Goal: Information Seeking & Learning: Learn about a topic

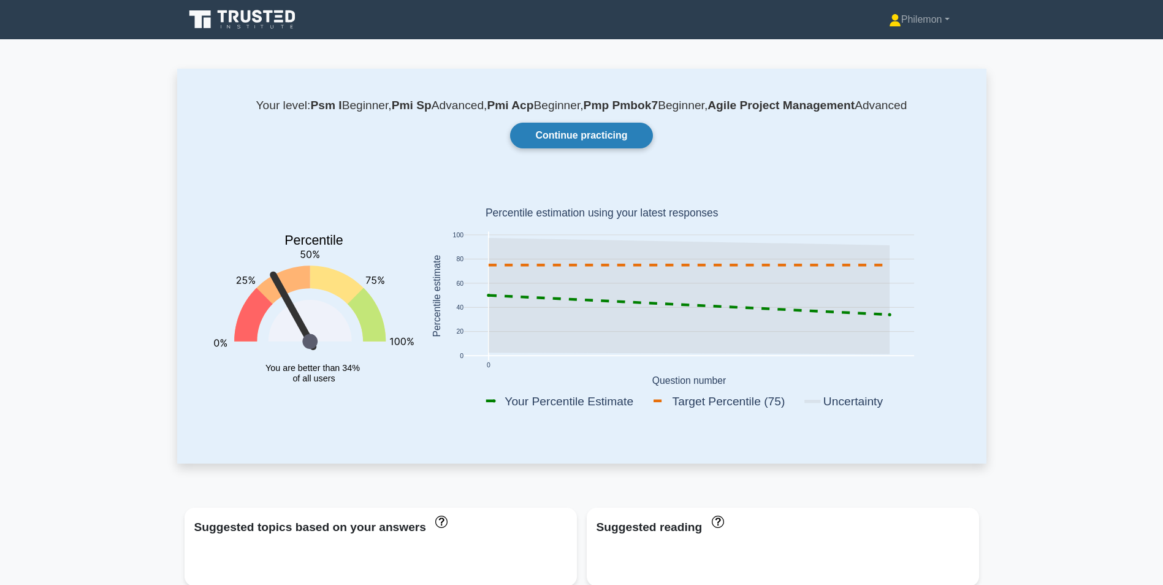
click at [572, 134] on link "Continue practicing" at bounding box center [581, 136] width 142 height 26
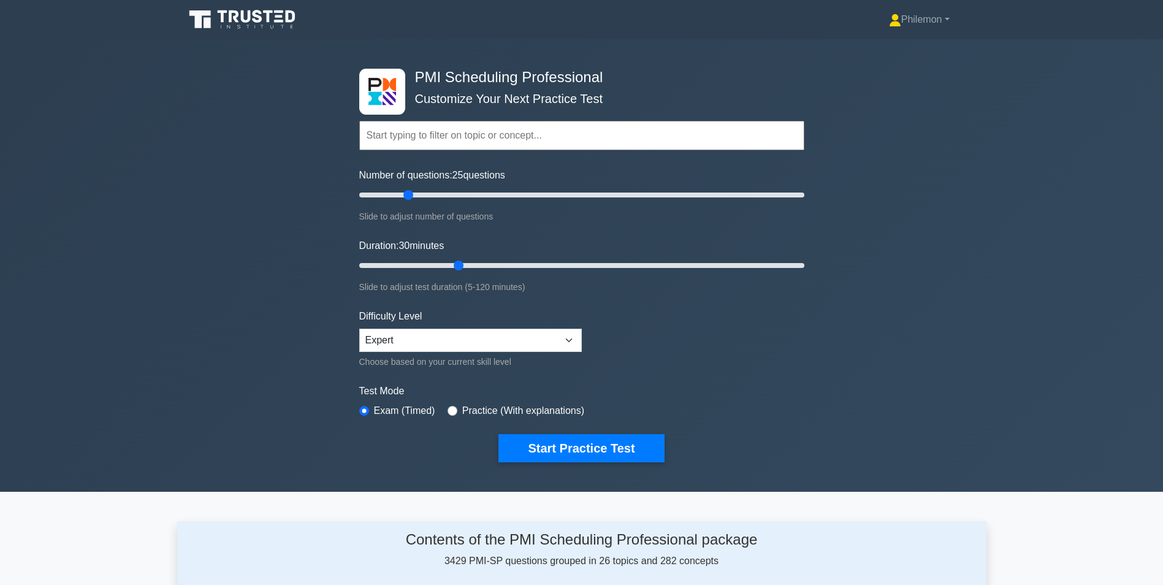
click at [228, 21] on icon at bounding box center [244, 19] width 118 height 23
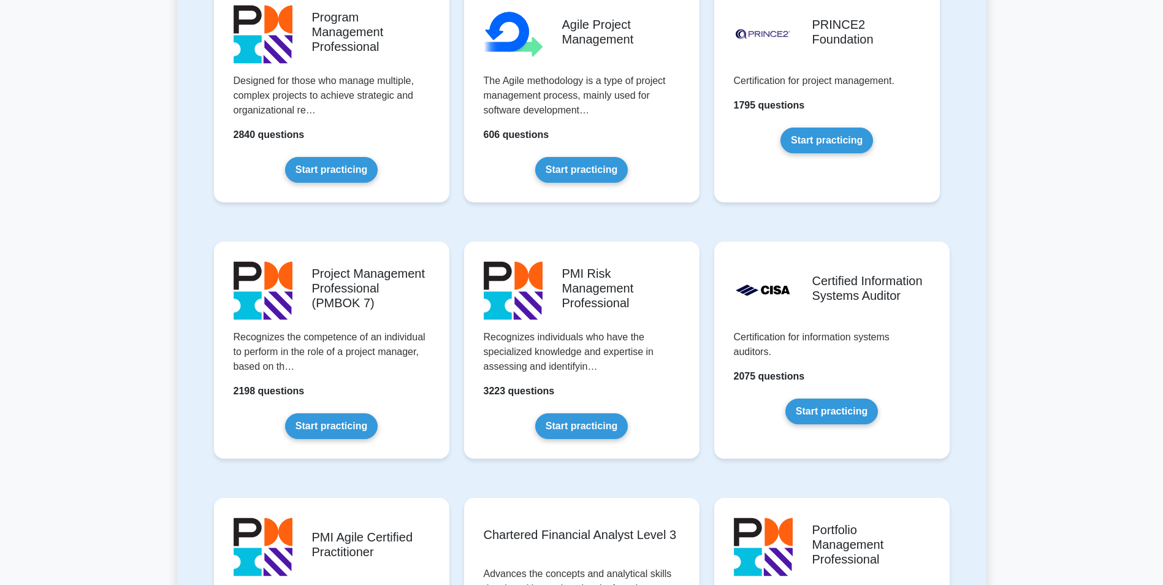
scroll to position [1104, 0]
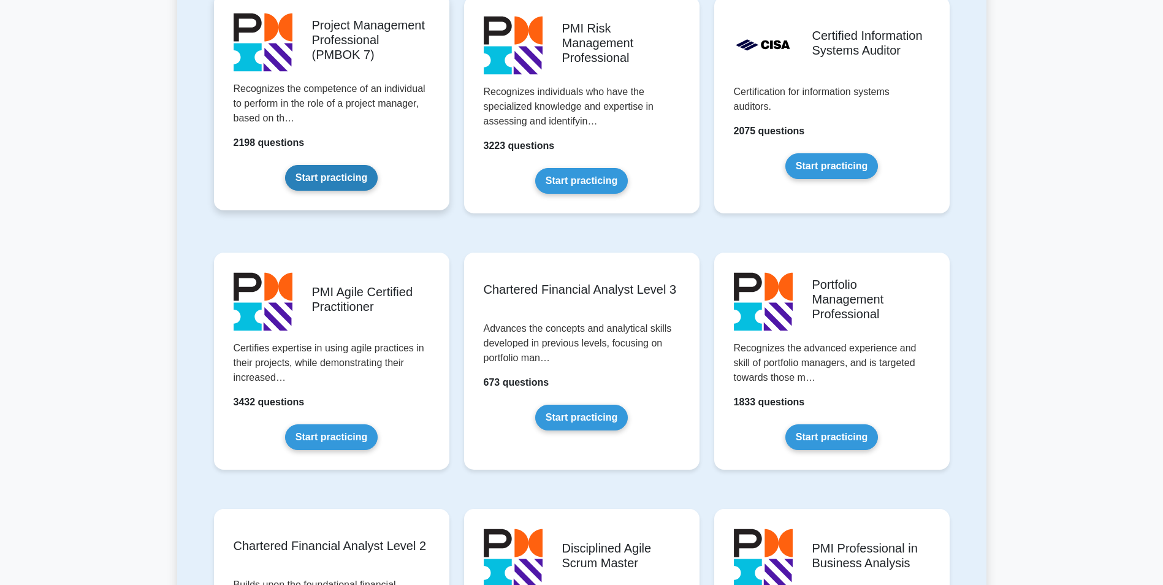
click at [314, 181] on link "Start practicing" at bounding box center [331, 178] width 93 height 26
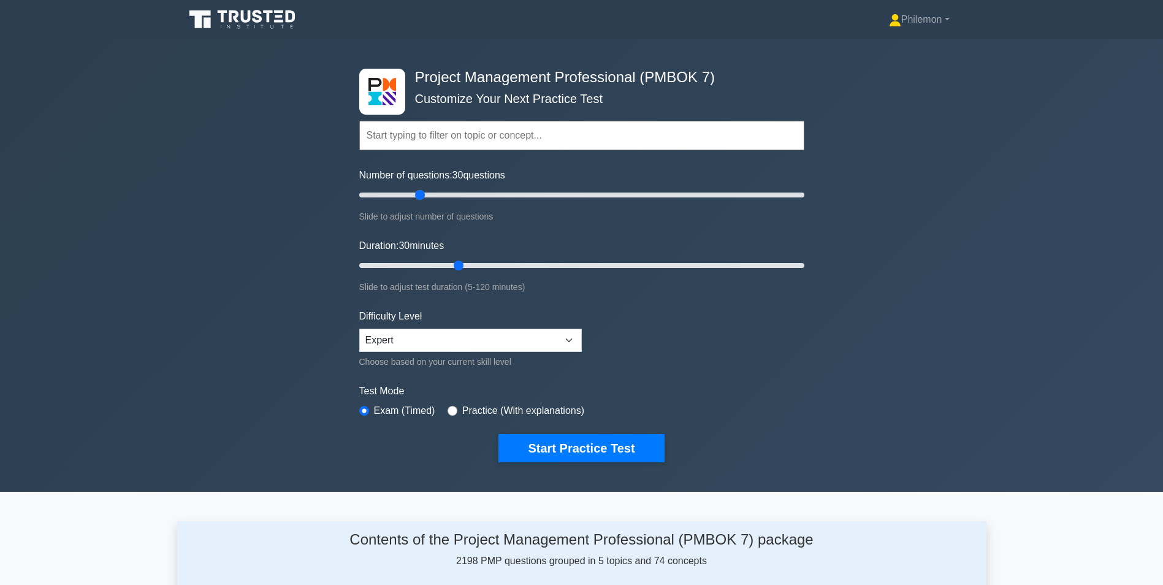
drag, startPoint x: 409, startPoint y: 194, endPoint x: 420, endPoint y: 194, distance: 11.0
type input "30"
click at [420, 194] on input "Number of questions: 30 questions" at bounding box center [581, 195] width 445 height 15
click at [568, 444] on button "Start Practice Test" at bounding box center [582, 448] width 166 height 28
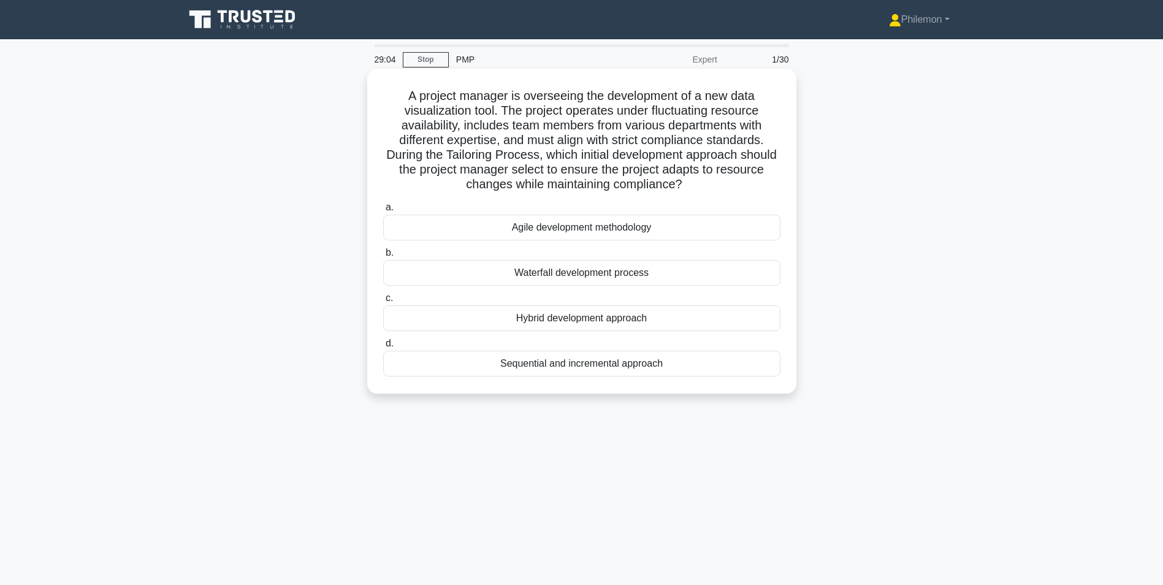
click at [565, 322] on div "Hybrid development approach" at bounding box center [581, 318] width 397 height 26
click at [383, 302] on input "c. Hybrid development approach" at bounding box center [383, 298] width 0 height 8
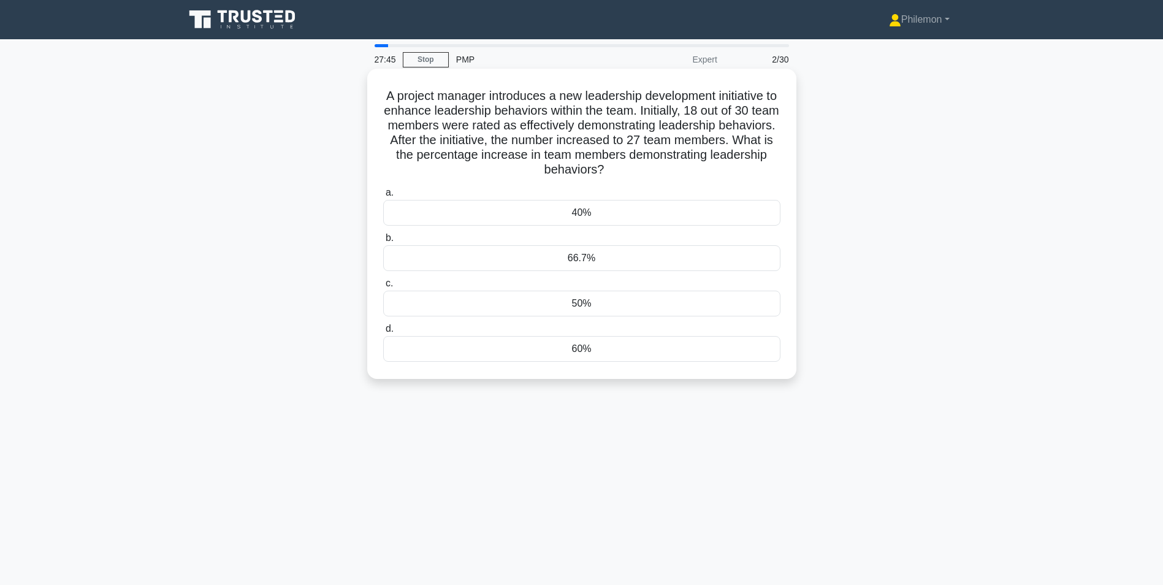
click at [578, 261] on div "66.7%" at bounding box center [581, 258] width 397 height 26
click at [383, 242] on input "b. 66.7%" at bounding box center [383, 238] width 0 height 8
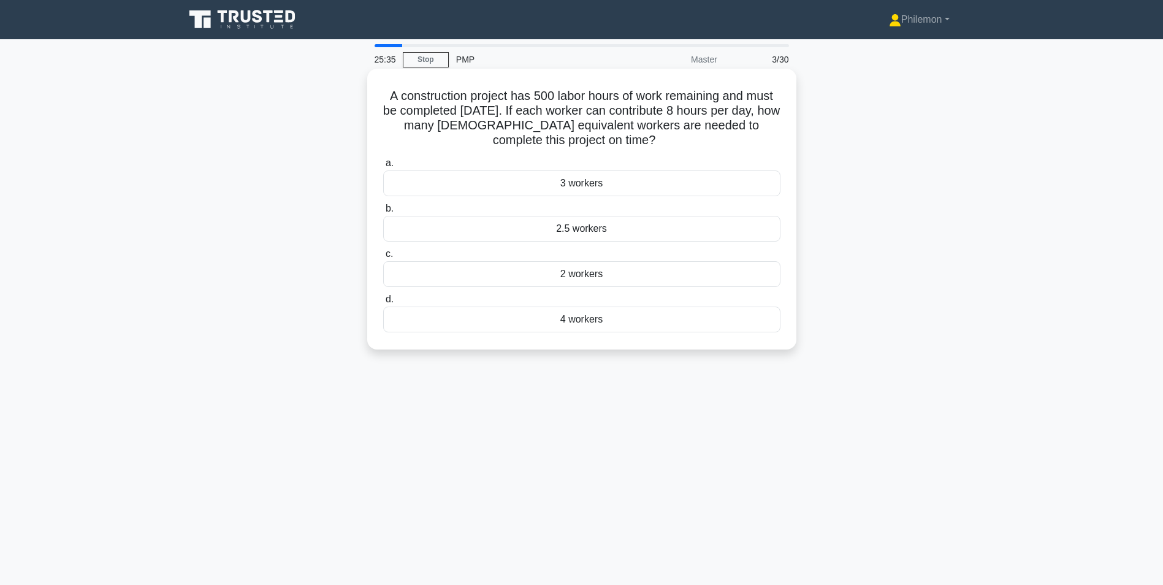
click at [553, 230] on div "2.5 workers" at bounding box center [581, 229] width 397 height 26
click at [383, 213] on input "b. 2.5 workers" at bounding box center [383, 209] width 0 height 8
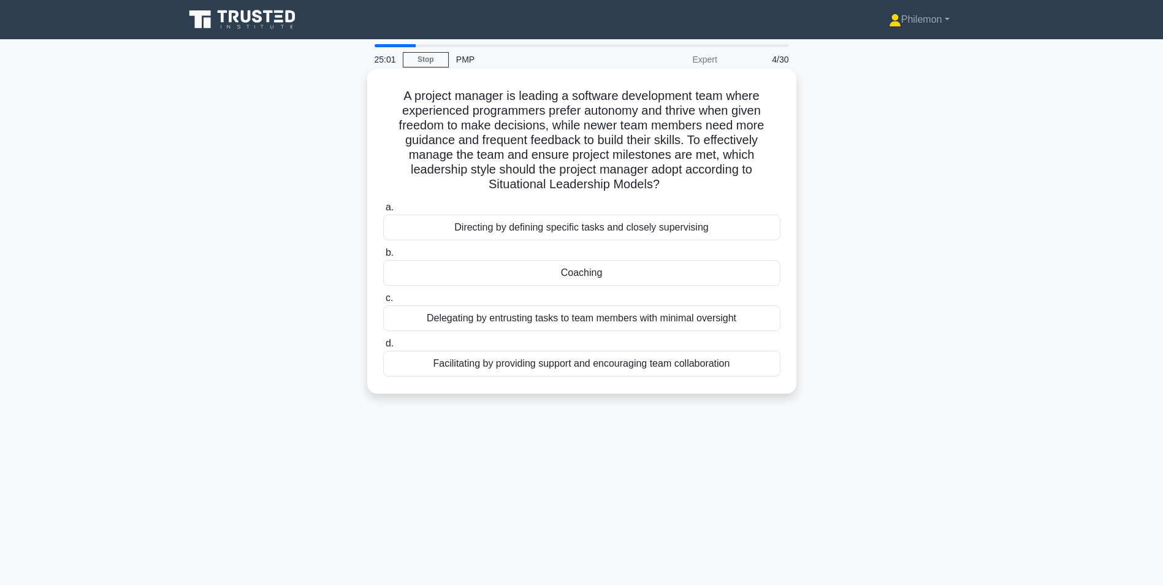
click at [533, 365] on div "Facilitating by providing support and encouraging team collaboration" at bounding box center [581, 364] width 397 height 26
click at [383, 348] on input "d. Facilitating by providing support and encouraging team collaboration" at bounding box center [383, 344] width 0 height 8
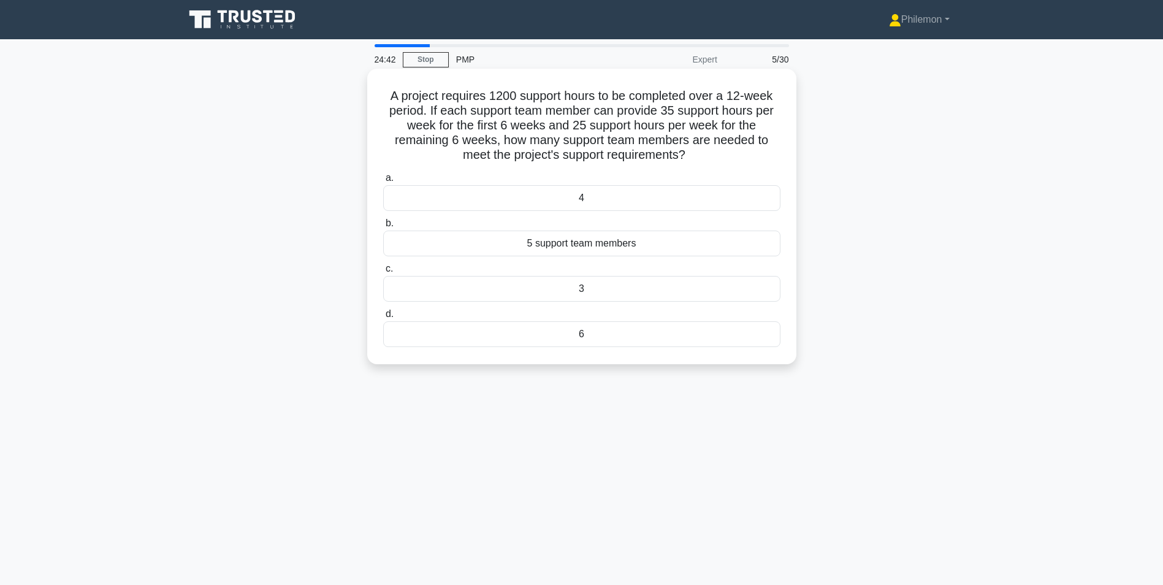
click at [583, 198] on div "4" at bounding box center [581, 198] width 397 height 26
click at [383, 182] on input "a. 4" at bounding box center [383, 178] width 0 height 8
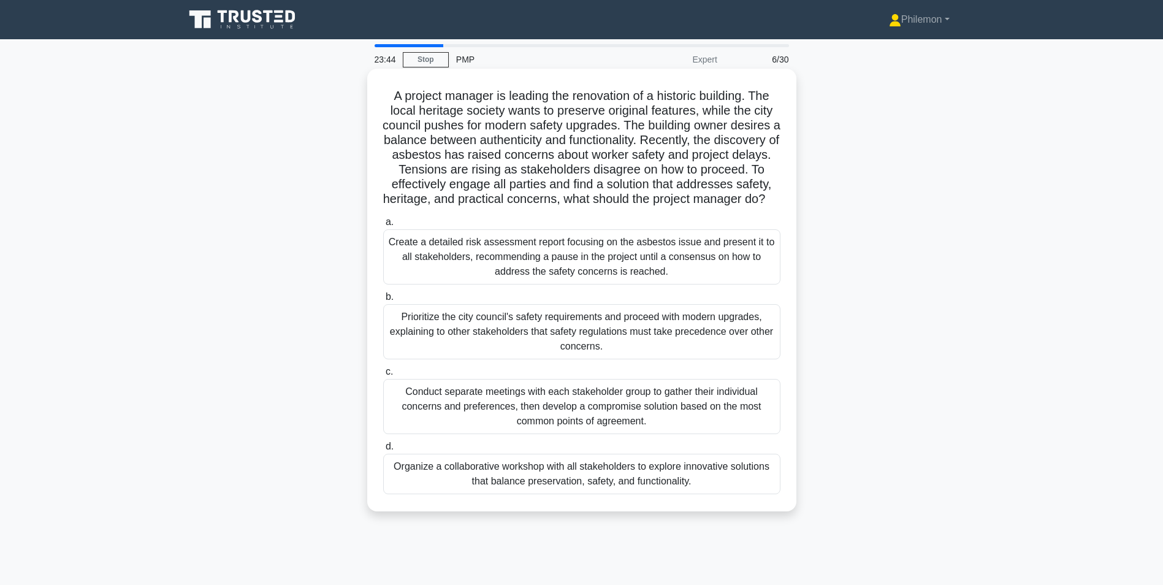
click at [602, 490] on div "Organize a collaborative workshop with all stakeholders to explore innovative s…" at bounding box center [581, 474] width 397 height 40
click at [383, 451] on input "d. Organize a collaborative workshop with all stakeholders to explore innovativ…" at bounding box center [383, 447] width 0 height 8
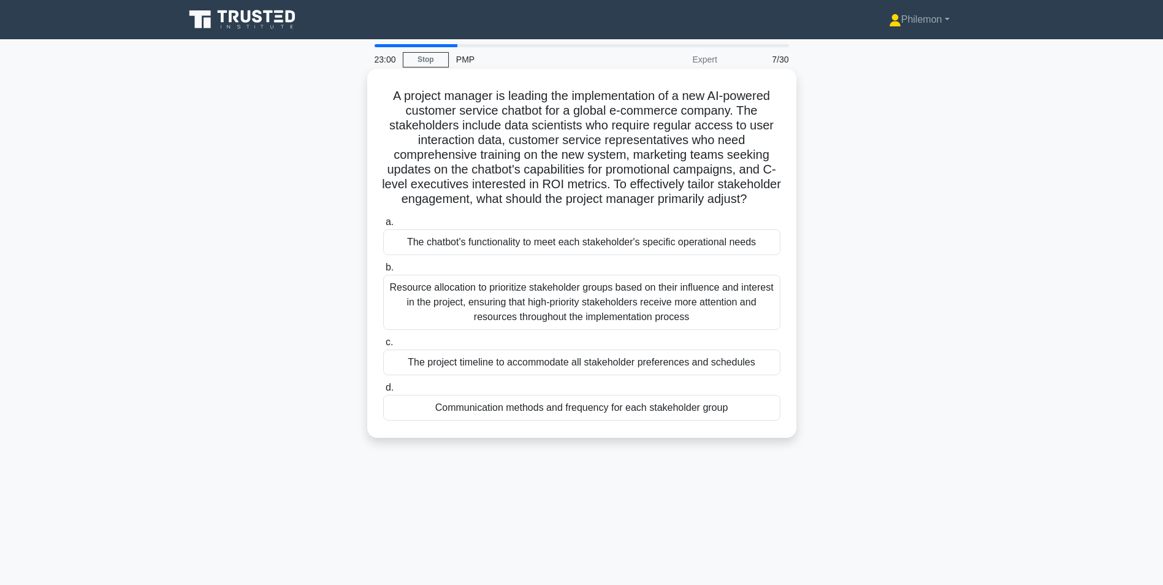
click at [518, 304] on div "Resource allocation to prioritize stakeholder groups based on their influence a…" at bounding box center [581, 302] width 397 height 55
click at [383, 272] on input "b. Resource allocation to prioritize stakeholder groups based on their influenc…" at bounding box center [383, 268] width 0 height 8
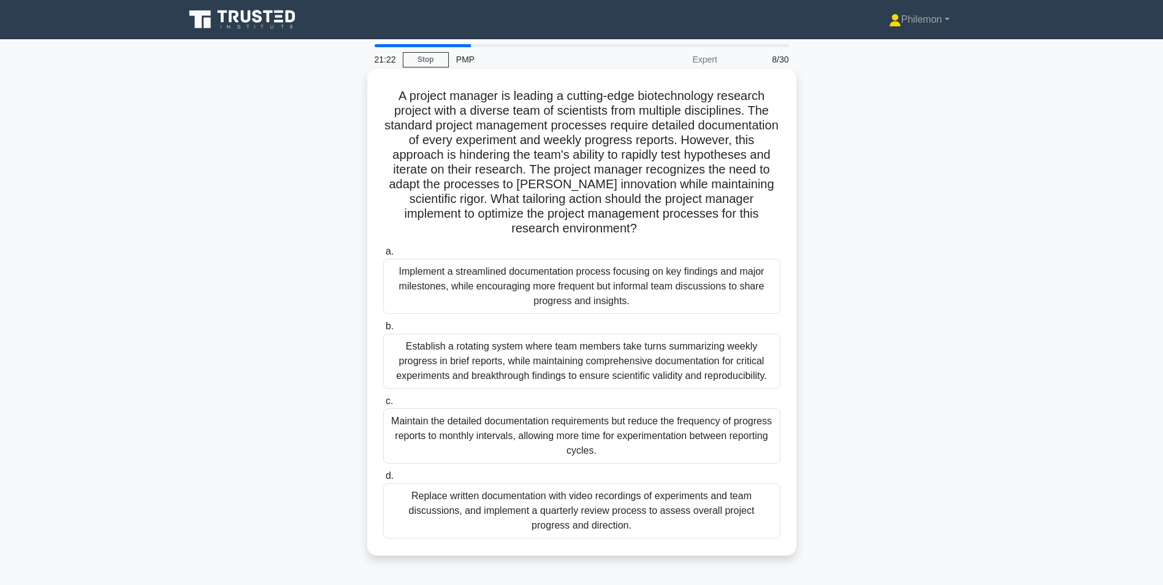
click at [621, 374] on div "Establish a rotating system where team members take turns summarizing weekly pr…" at bounding box center [581, 361] width 397 height 55
click at [383, 331] on input "b. Establish a rotating system where team members take turns summarizing weekly…" at bounding box center [383, 327] width 0 height 8
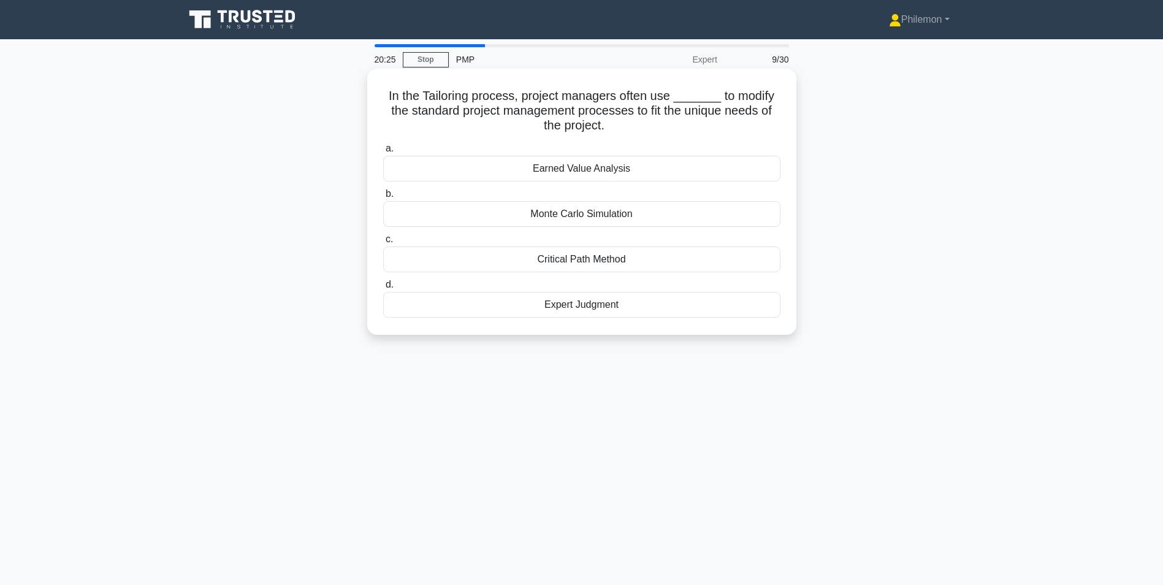
click at [595, 212] on div "Monte Carlo Simulation" at bounding box center [581, 214] width 397 height 26
click at [383, 198] on input "b. Monte Carlo Simulation" at bounding box center [383, 194] width 0 height 8
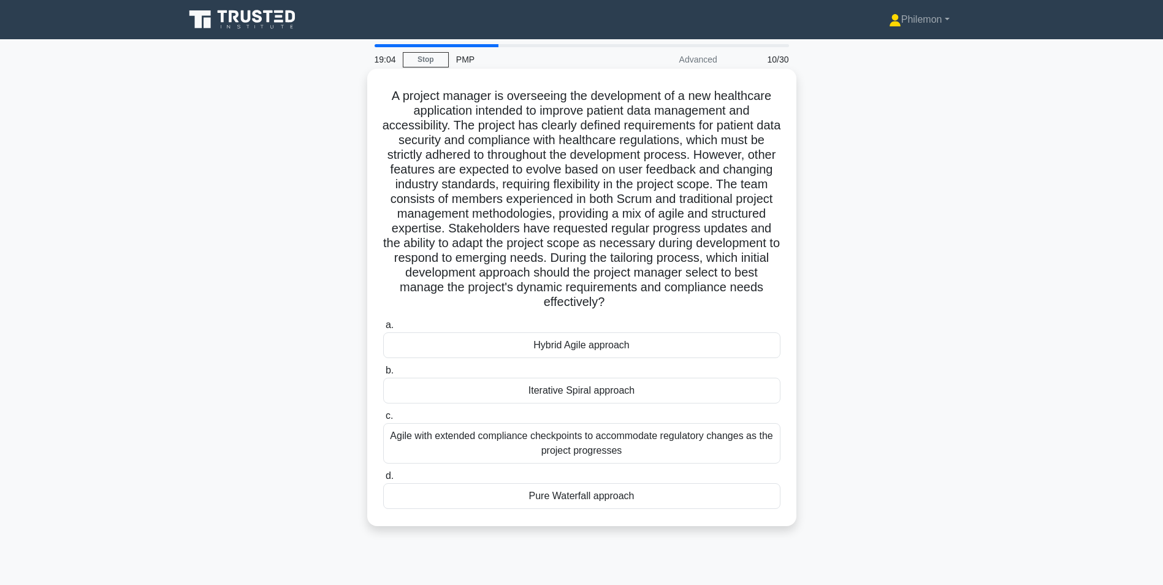
click at [575, 345] on div "Hybrid Agile approach" at bounding box center [581, 345] width 397 height 26
click at [383, 329] on input "a. Hybrid Agile approach" at bounding box center [383, 325] width 0 height 8
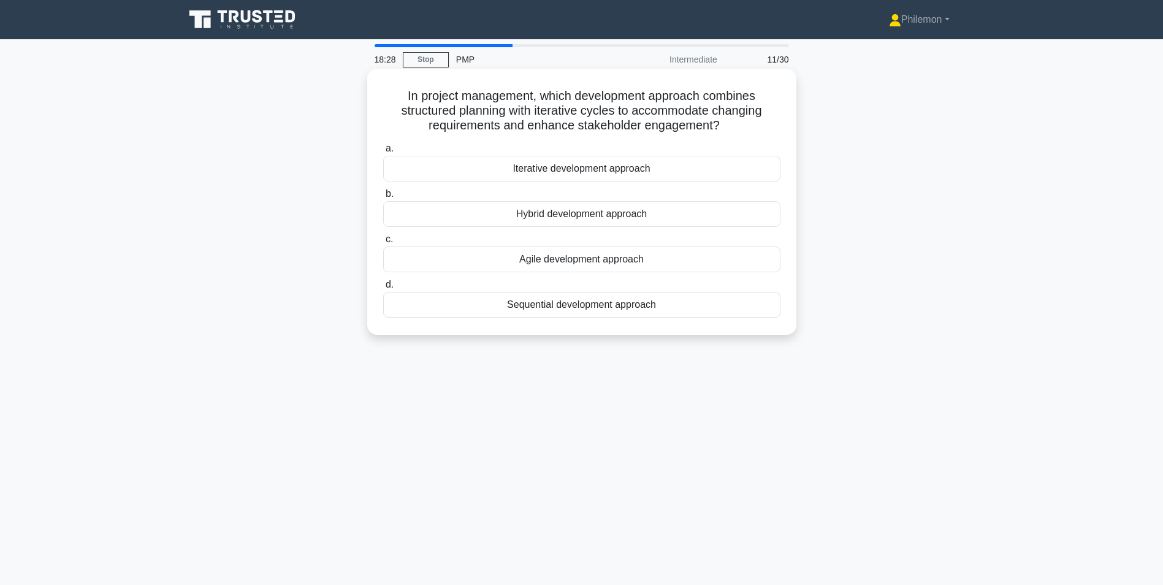
click at [578, 170] on div "Iterative development approach" at bounding box center [581, 169] width 397 height 26
click at [383, 153] on input "a. Iterative development approach" at bounding box center [383, 149] width 0 height 8
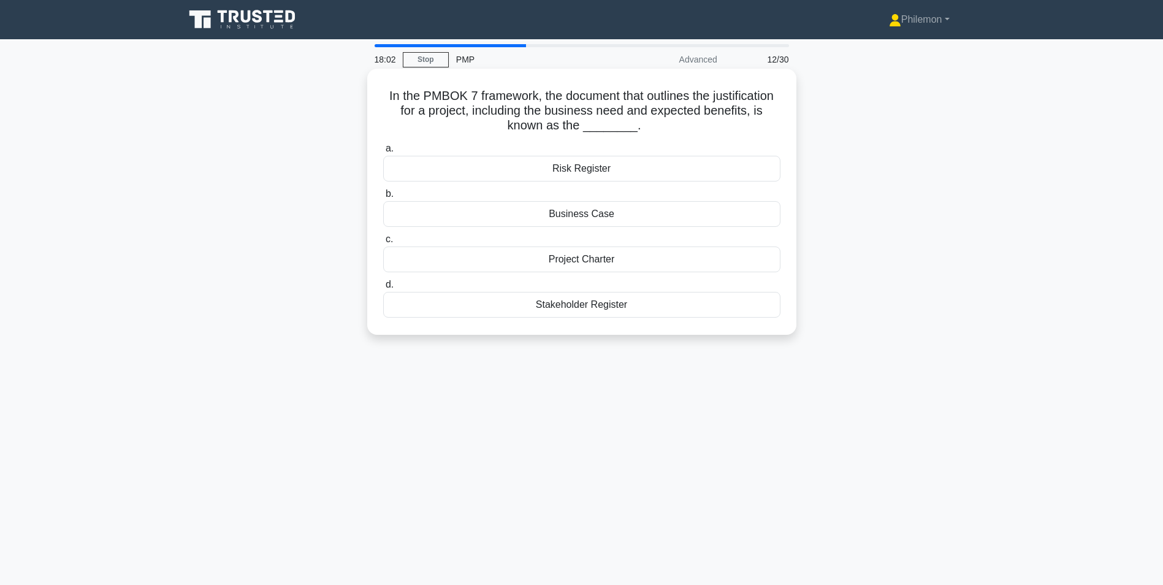
click at [586, 259] on div "Project Charter" at bounding box center [581, 260] width 397 height 26
click at [383, 243] on input "c. Project Charter" at bounding box center [383, 239] width 0 height 8
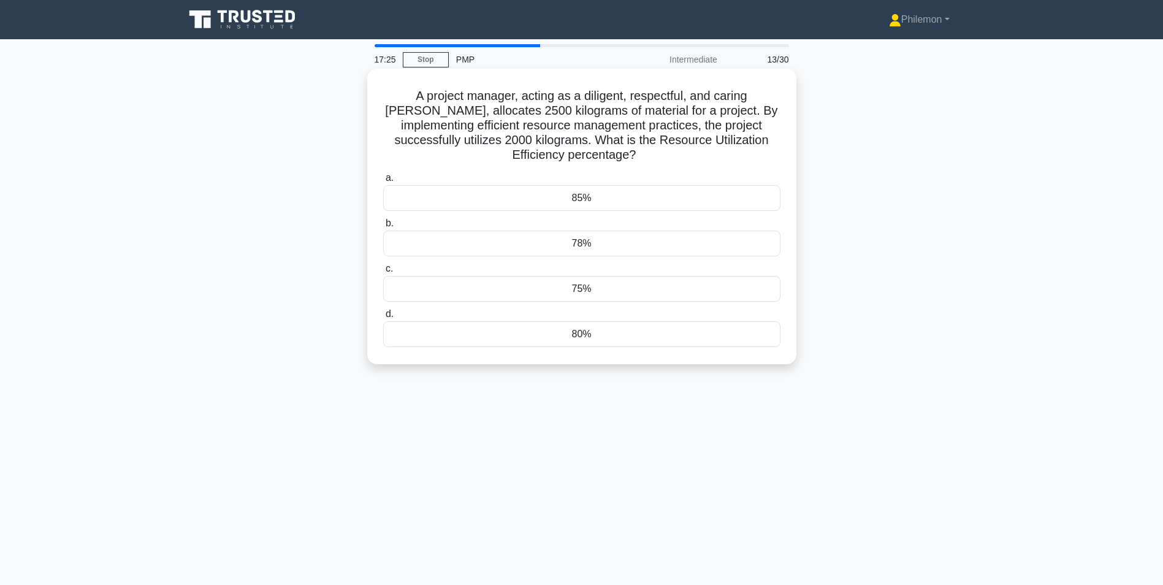
click at [576, 337] on div "80%" at bounding box center [581, 334] width 397 height 26
click at [383, 318] on input "d. 80%" at bounding box center [383, 314] width 0 height 8
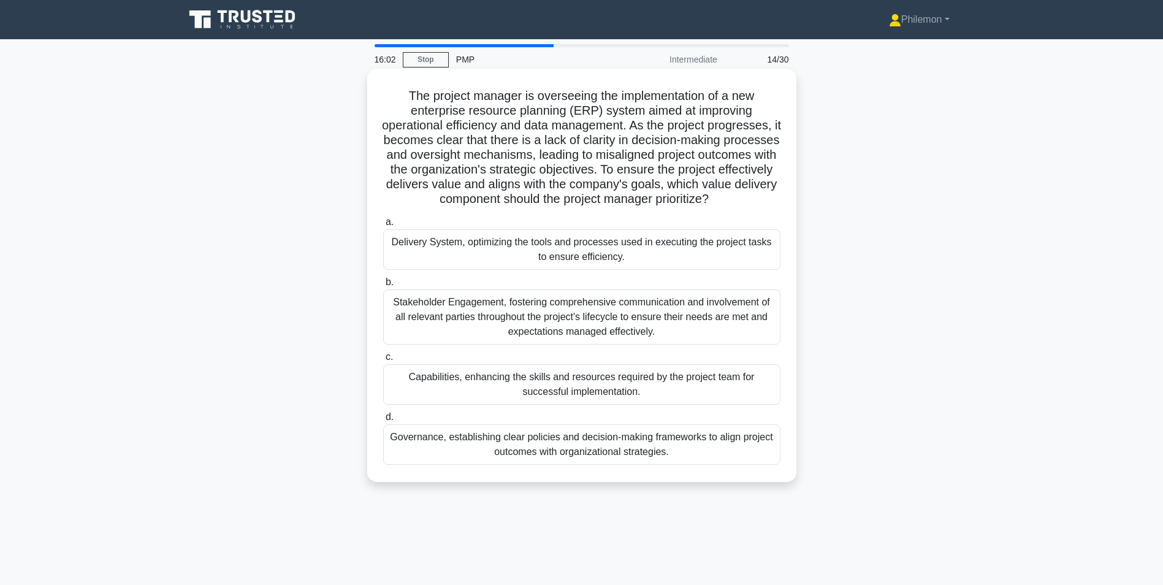
click at [555, 332] on div "Stakeholder Engagement, fostering comprehensive communication and involvement o…" at bounding box center [581, 316] width 397 height 55
click at [383, 286] on input "b. Stakeholder Engagement, fostering comprehensive communication and involvemen…" at bounding box center [383, 282] width 0 height 8
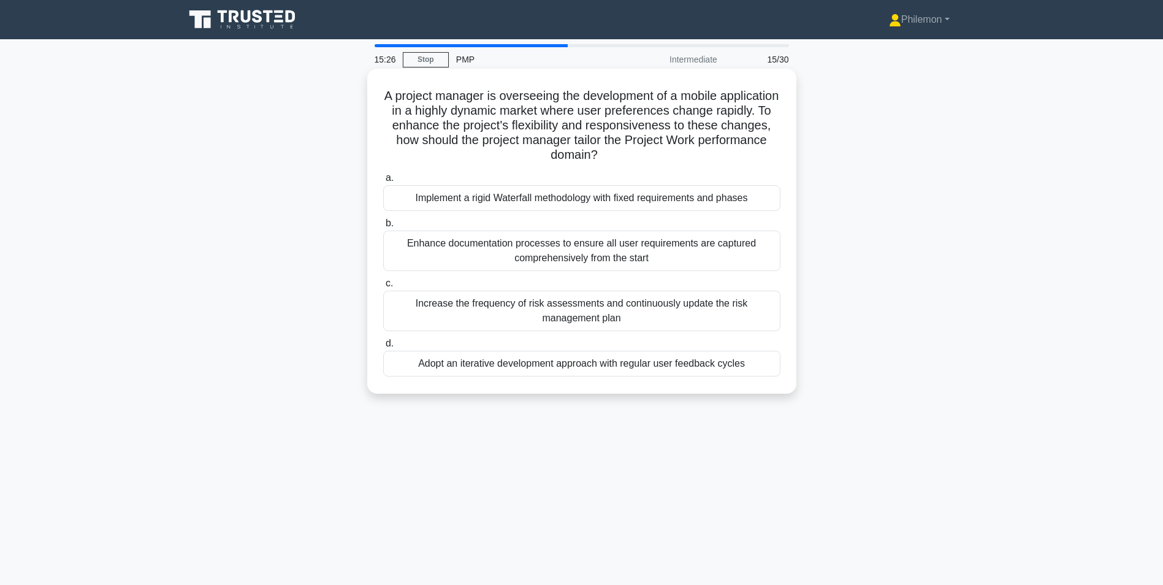
click at [573, 367] on div "Adopt an iterative development approach with regular user feedback cycles" at bounding box center [581, 364] width 397 height 26
click at [383, 348] on input "d. Adopt an iterative development approach with regular user feedback cycles" at bounding box center [383, 344] width 0 height 8
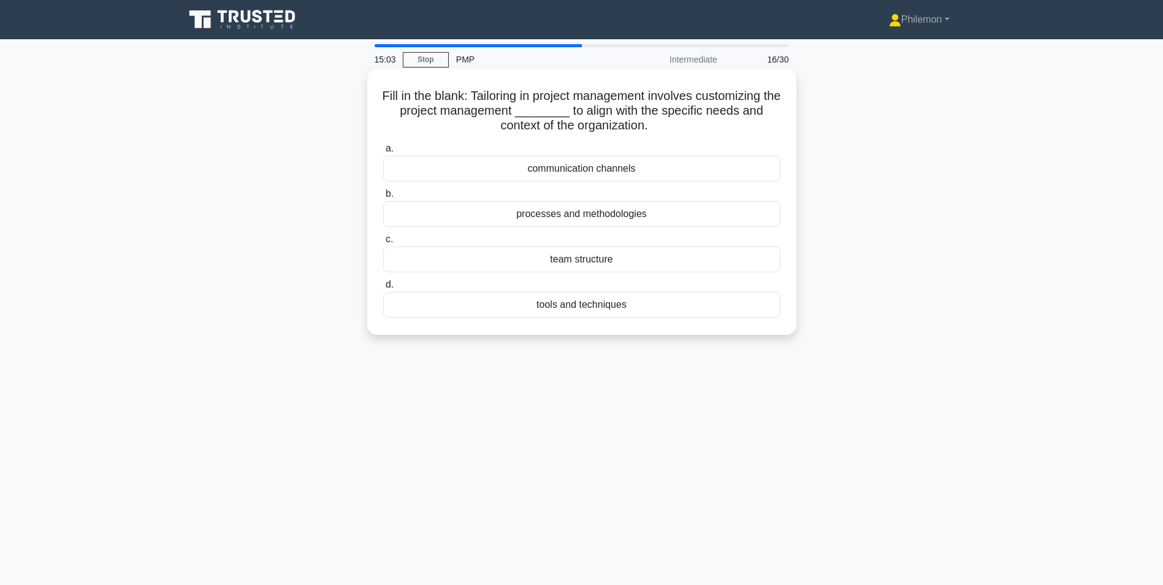
click at [579, 218] on div "processes and methodologies" at bounding box center [581, 214] width 397 height 26
click at [383, 198] on input "b. processes and methodologies" at bounding box center [383, 194] width 0 height 8
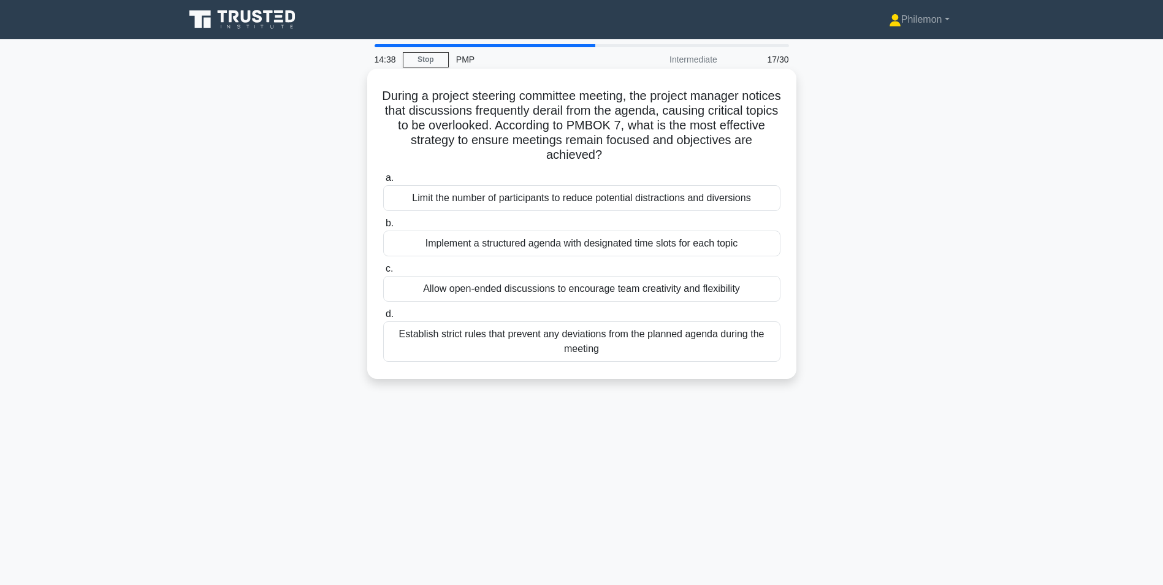
click at [510, 248] on div "Implement a structured agenda with designated time slots for each topic" at bounding box center [581, 244] width 397 height 26
click at [383, 228] on input "b. Implement a structured agenda with designated time slots for each topic" at bounding box center [383, 224] width 0 height 8
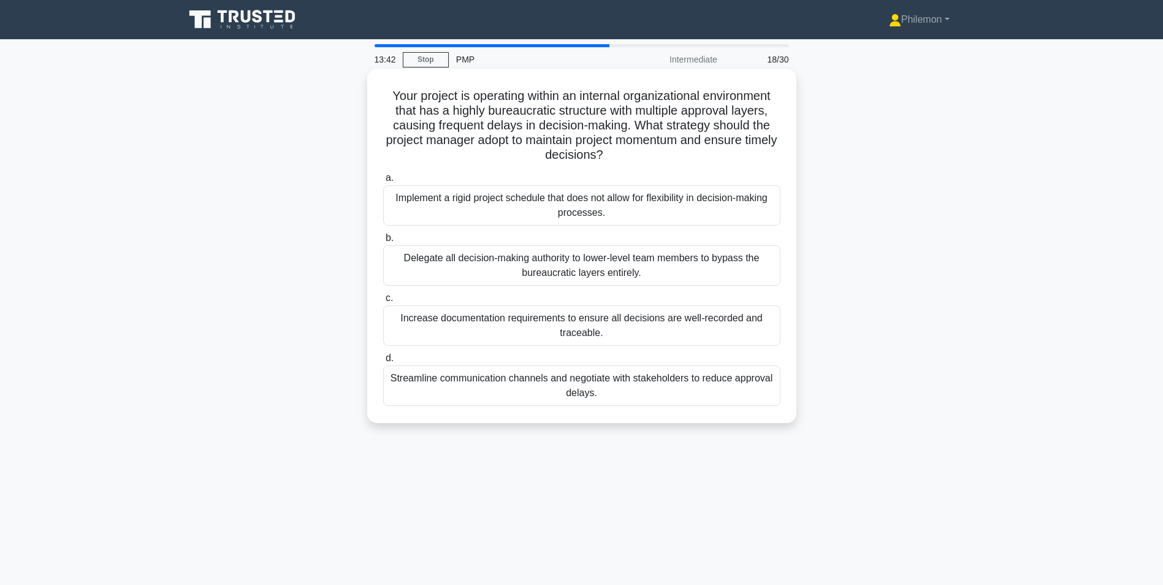
click at [483, 385] on div "Streamline communication channels and negotiate with stakeholders to reduce app…" at bounding box center [581, 385] width 397 height 40
click at [383, 362] on input "d. Streamline communication channels and negotiate with stakeholders to reduce …" at bounding box center [383, 358] width 0 height 8
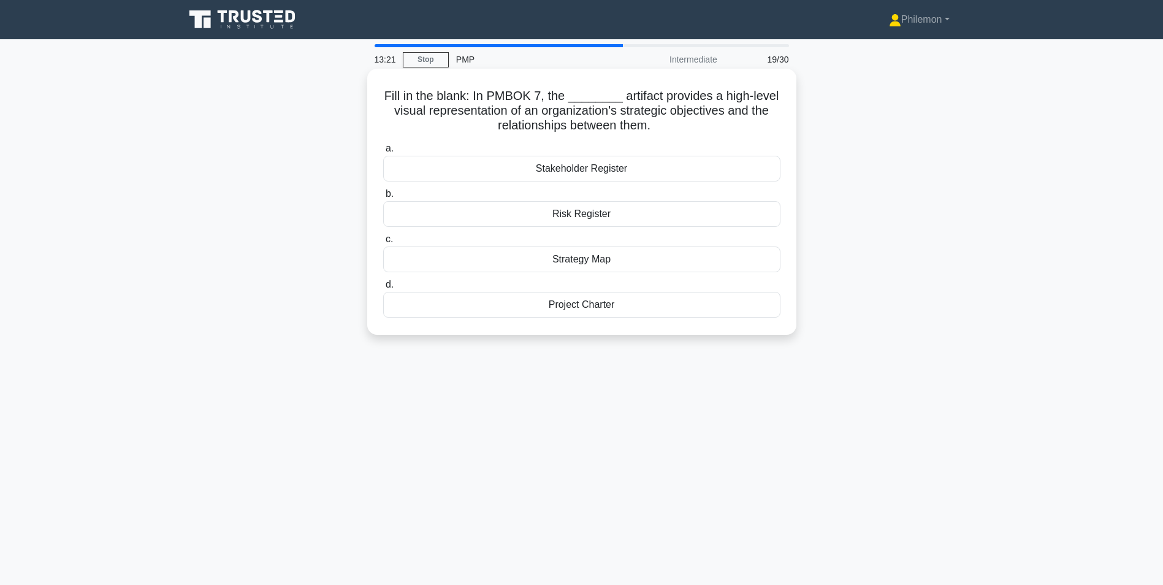
click at [586, 261] on div "Strategy Map" at bounding box center [581, 260] width 397 height 26
click at [383, 243] on input "c. Strategy Map" at bounding box center [383, 239] width 0 height 8
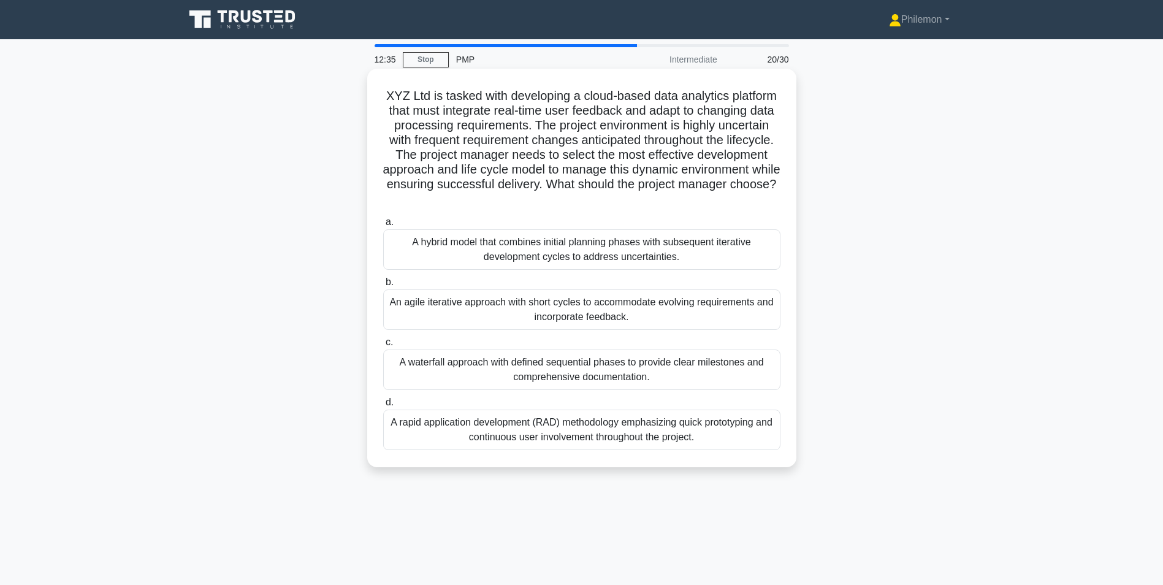
click at [456, 429] on div "A rapid application development (RAD) methodology emphasizing quick prototyping…" at bounding box center [581, 430] width 397 height 40
click at [383, 407] on input "d. A rapid application development (RAD) methodology emphasizing quick prototyp…" at bounding box center [383, 403] width 0 height 8
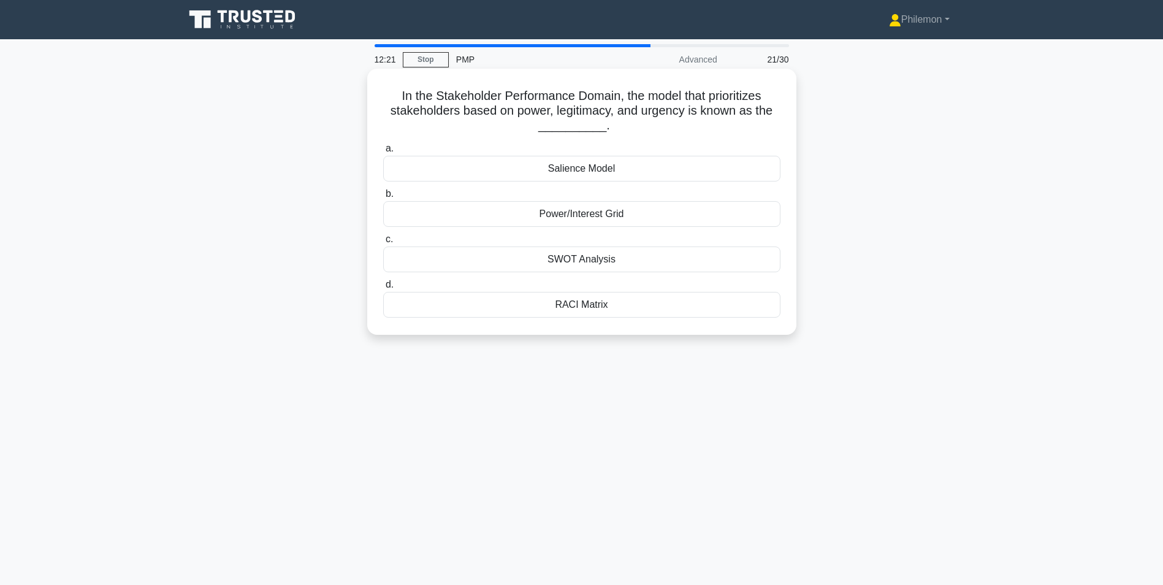
click at [563, 217] on div "Power/Interest Grid" at bounding box center [581, 214] width 397 height 26
click at [383, 198] on input "b. Power/Interest Grid" at bounding box center [383, 194] width 0 height 8
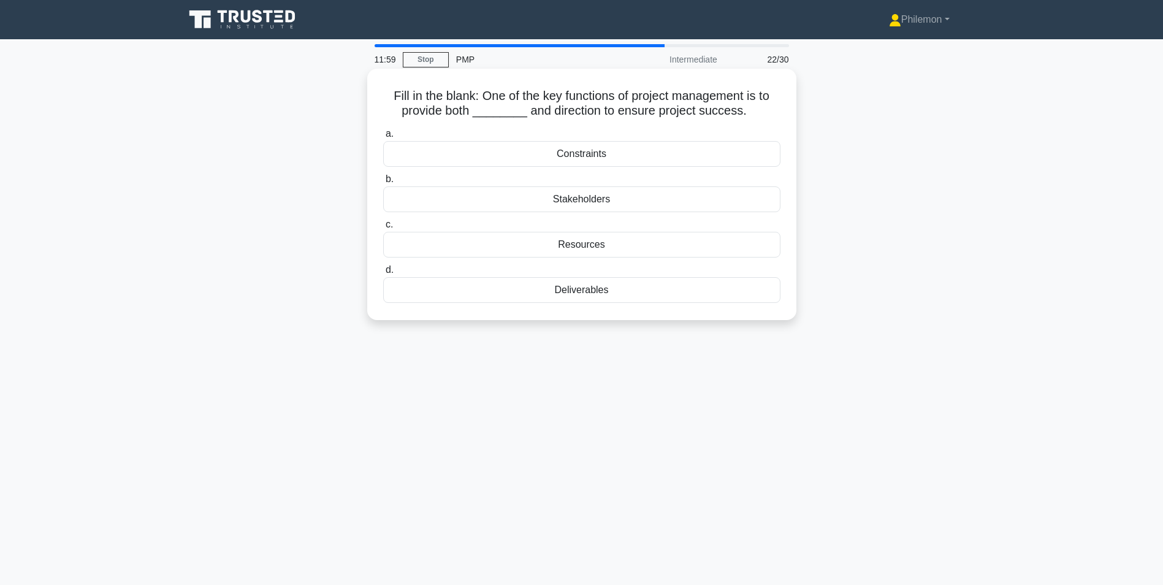
click at [580, 245] on div "Resources" at bounding box center [581, 245] width 397 height 26
click at [383, 229] on input "c. Resources" at bounding box center [383, 225] width 0 height 8
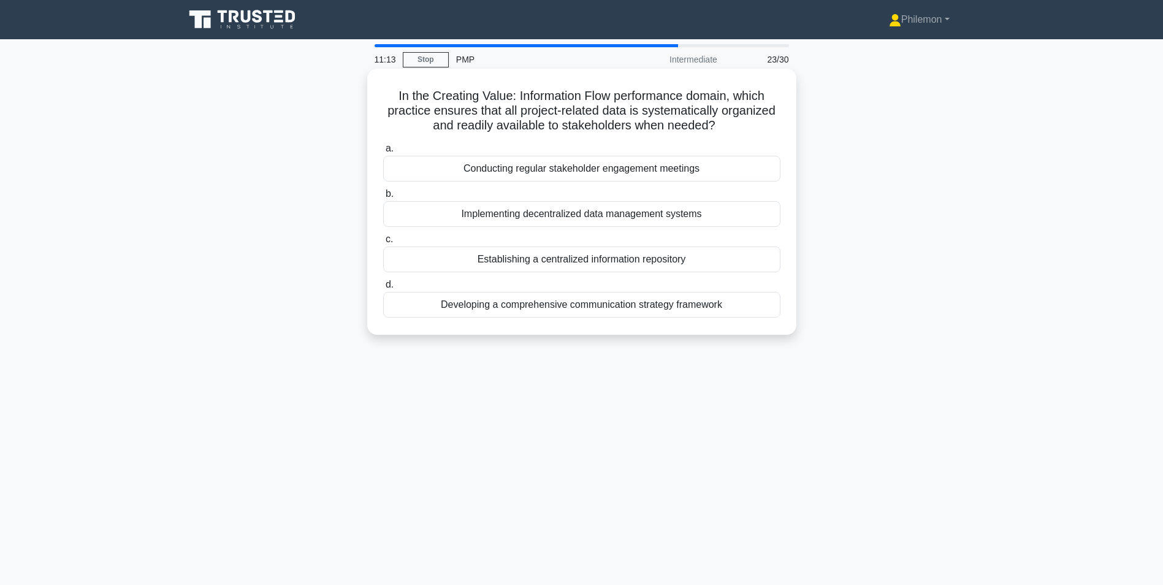
click at [597, 264] on div "Establishing a centralized information repository" at bounding box center [581, 260] width 397 height 26
click at [383, 243] on input "c. Establishing a centralized information repository" at bounding box center [383, 239] width 0 height 8
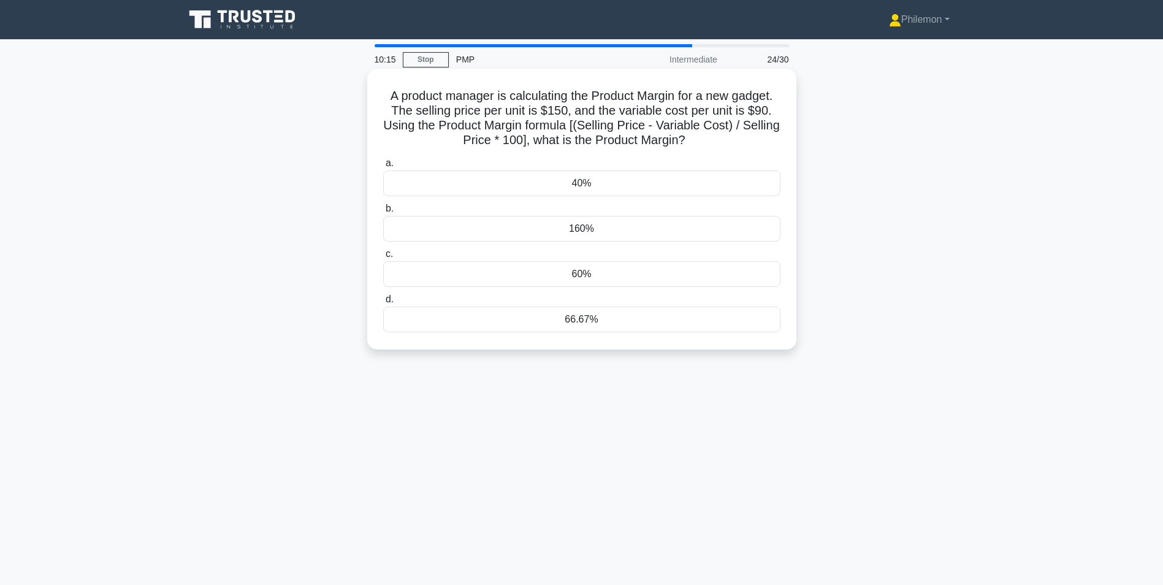
click at [600, 322] on div "66.67%" at bounding box center [581, 320] width 397 height 26
click at [383, 304] on input "d. 66.67%" at bounding box center [383, 300] width 0 height 8
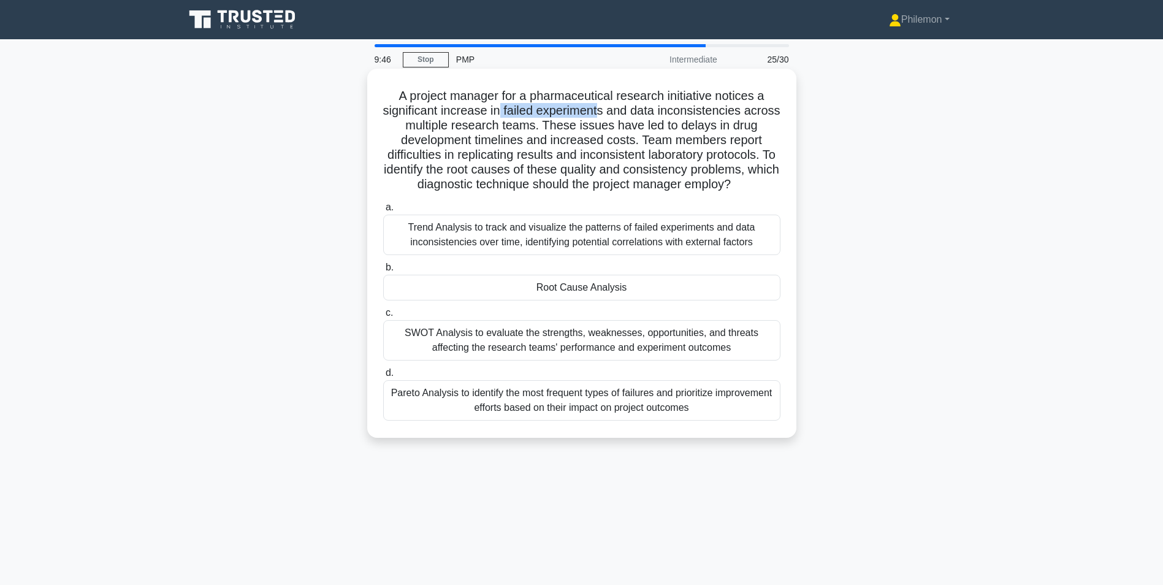
drag, startPoint x: 519, startPoint y: 112, endPoint x: 621, endPoint y: 116, distance: 101.3
click at [621, 116] on h5 "A project manager for a pharmaceutical research initiative notices a significan…" at bounding box center [582, 140] width 400 height 104
drag, startPoint x: 621, startPoint y: 116, endPoint x: 678, endPoint y: 118, distance: 57.1
click at [678, 118] on h5 "A project manager for a pharmaceutical research initiative notices a significan…" at bounding box center [582, 140] width 400 height 104
click at [627, 235] on div "Trend Analysis to track and visualize the patterns of failed experiments and da…" at bounding box center [581, 235] width 397 height 40
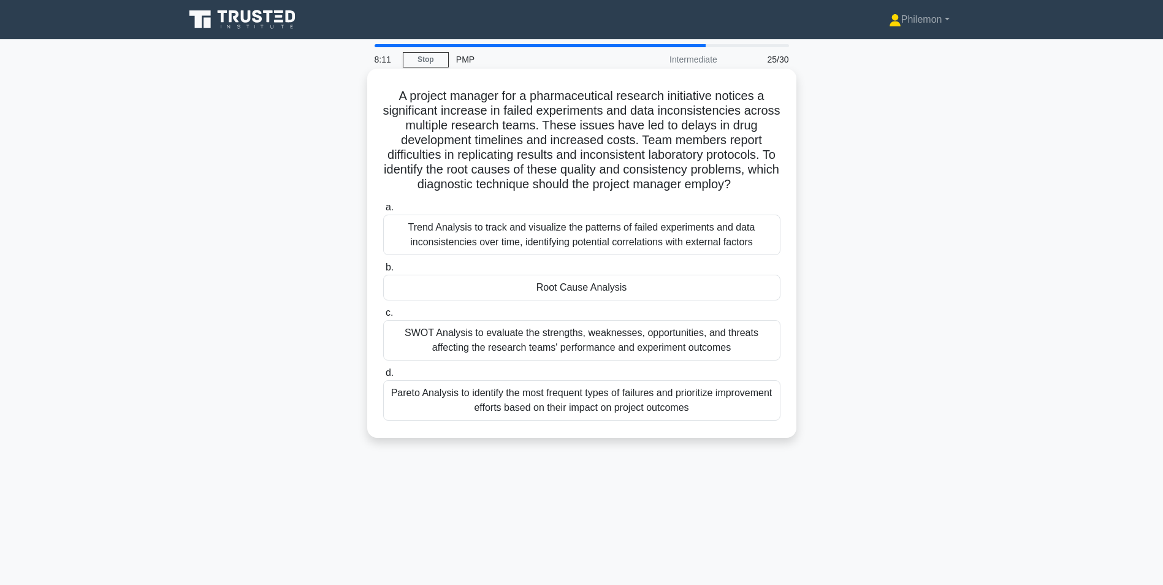
click at [383, 212] on input "a. Trend Analysis to track and visualize the patterns of failed experiments and…" at bounding box center [383, 208] width 0 height 8
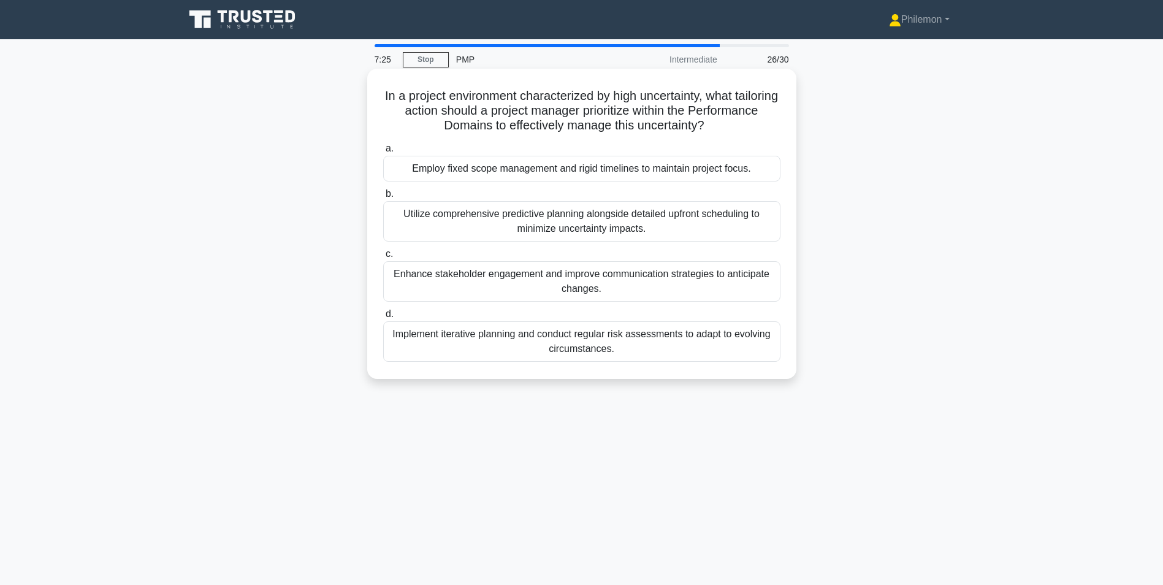
click at [580, 340] on div "Implement iterative planning and conduct regular risk assessments to adapt to e…" at bounding box center [581, 341] width 397 height 40
click at [383, 318] on input "d. Implement iterative planning and conduct regular risk assessments to adapt t…" at bounding box center [383, 314] width 0 height 8
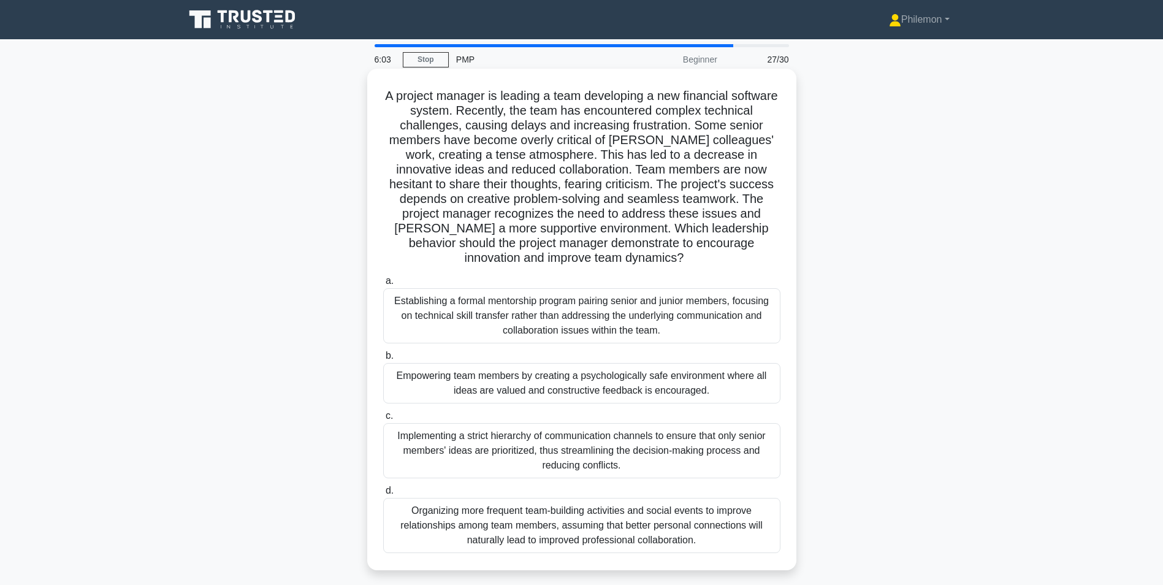
click at [518, 381] on div "Empowering team members by creating a psychologically safe environment where al…" at bounding box center [581, 383] width 397 height 40
click at [383, 360] on input "b. Empowering team members by creating a psychologically safe environment where…" at bounding box center [383, 356] width 0 height 8
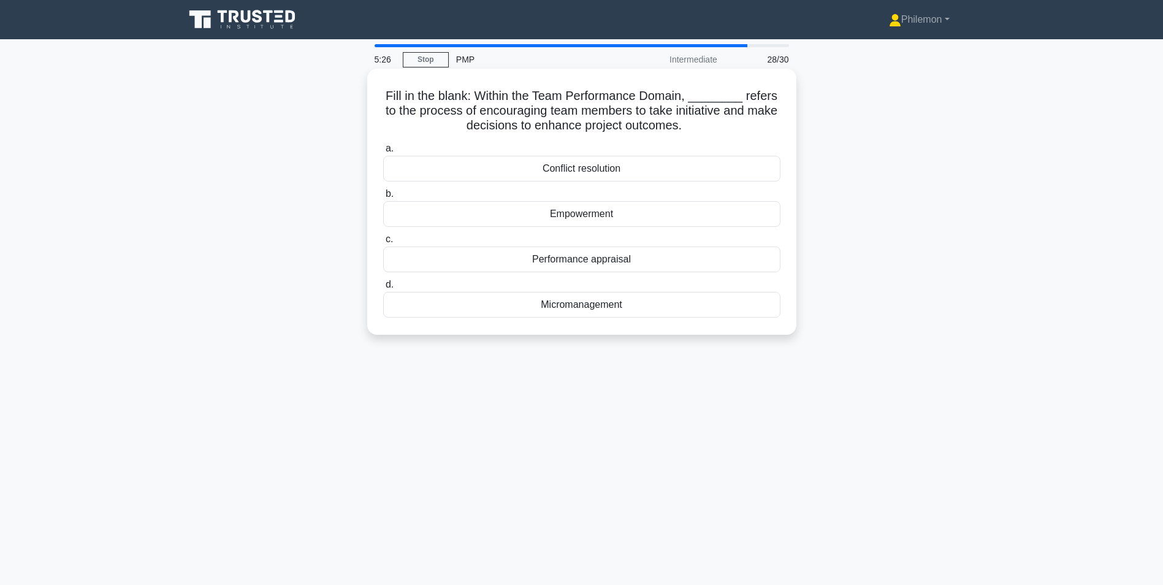
click at [585, 218] on div "Empowerment" at bounding box center [581, 214] width 397 height 26
click at [383, 198] on input "b. Empowerment" at bounding box center [383, 194] width 0 height 8
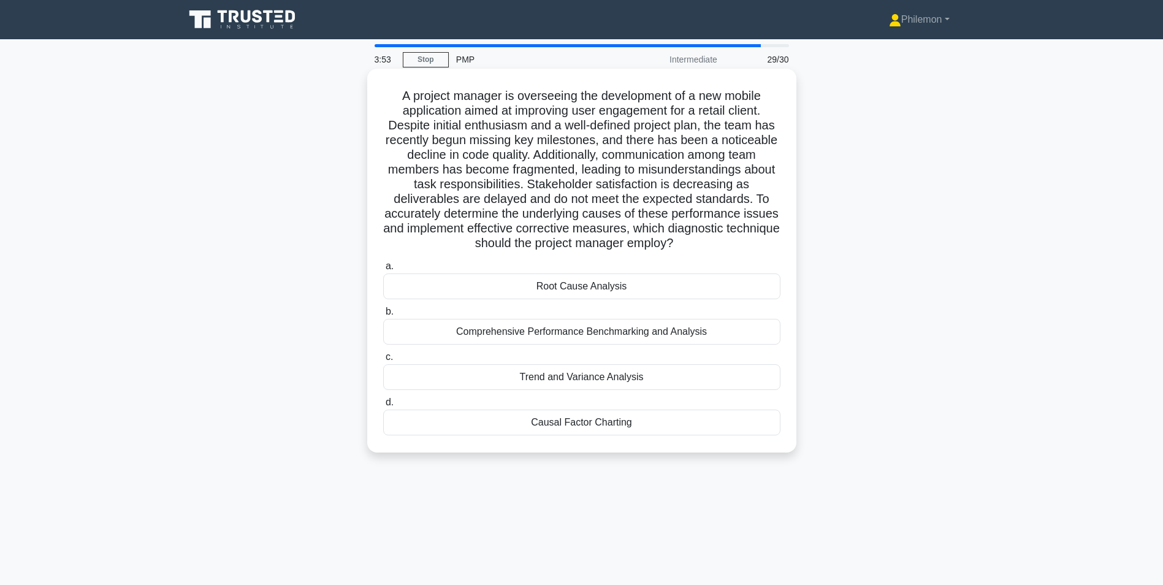
click at [590, 334] on div "Comprehensive Performance Benchmarking and Analysis" at bounding box center [581, 332] width 397 height 26
click at [383, 316] on input "b. Comprehensive Performance Benchmarking and Analysis" at bounding box center [383, 312] width 0 height 8
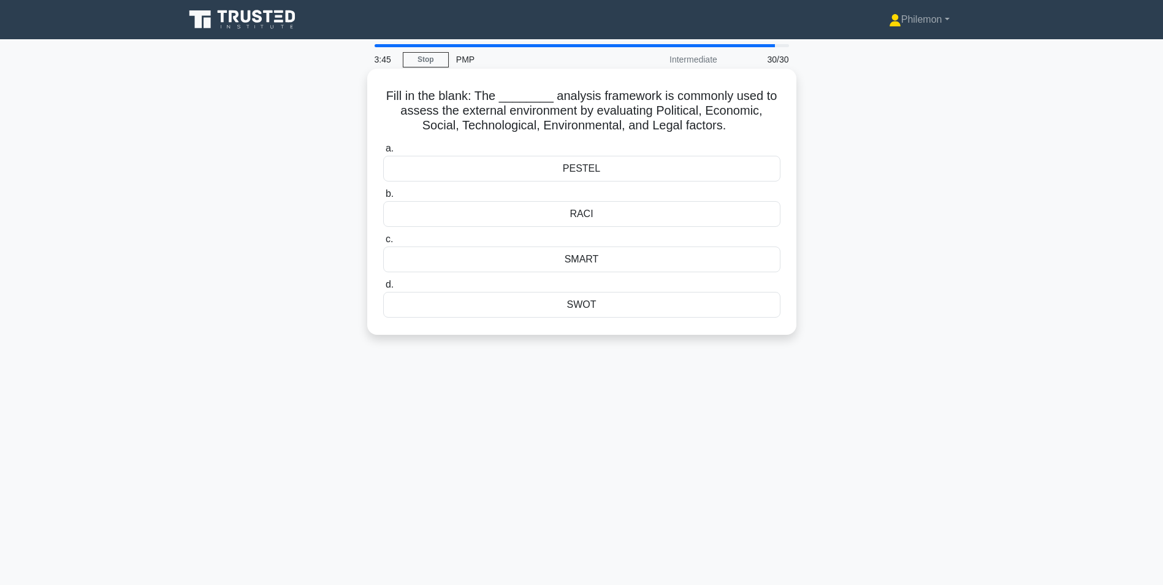
click at [567, 172] on div "PESTEL" at bounding box center [581, 169] width 397 height 26
click at [383, 153] on input "[PERSON_NAME][GEOGRAPHIC_DATA]" at bounding box center [383, 149] width 0 height 8
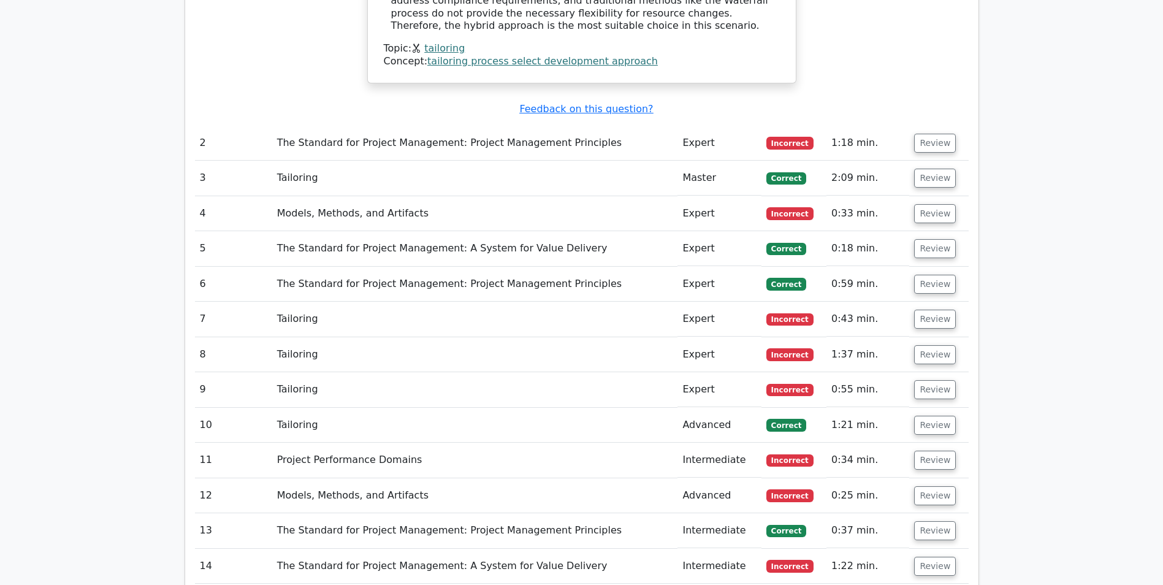
scroll to position [1104, 0]
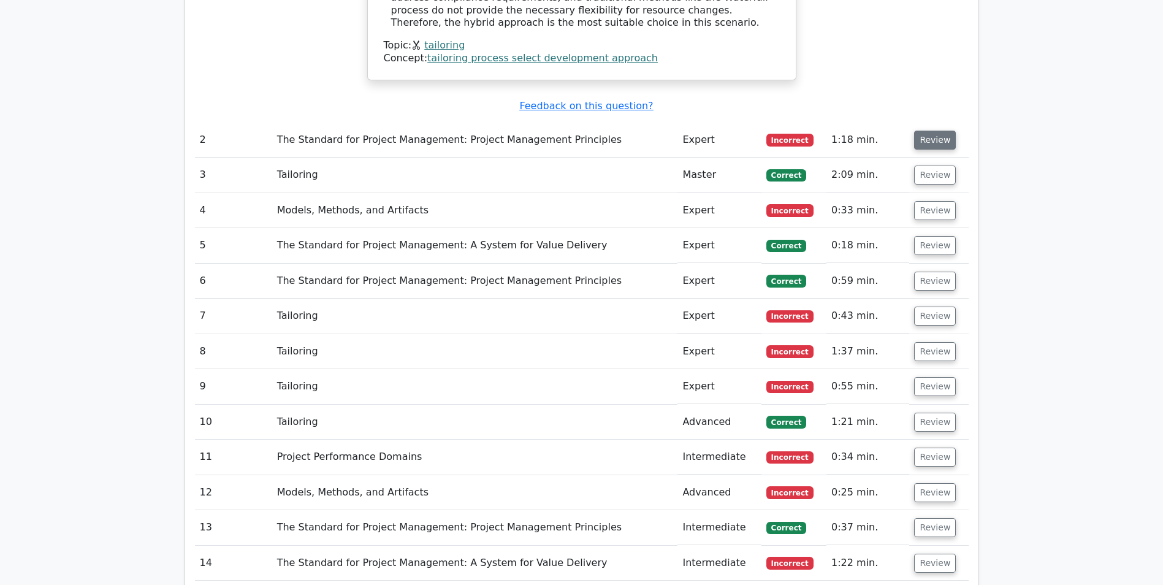
click at [940, 131] on button "Review" at bounding box center [935, 140] width 42 height 19
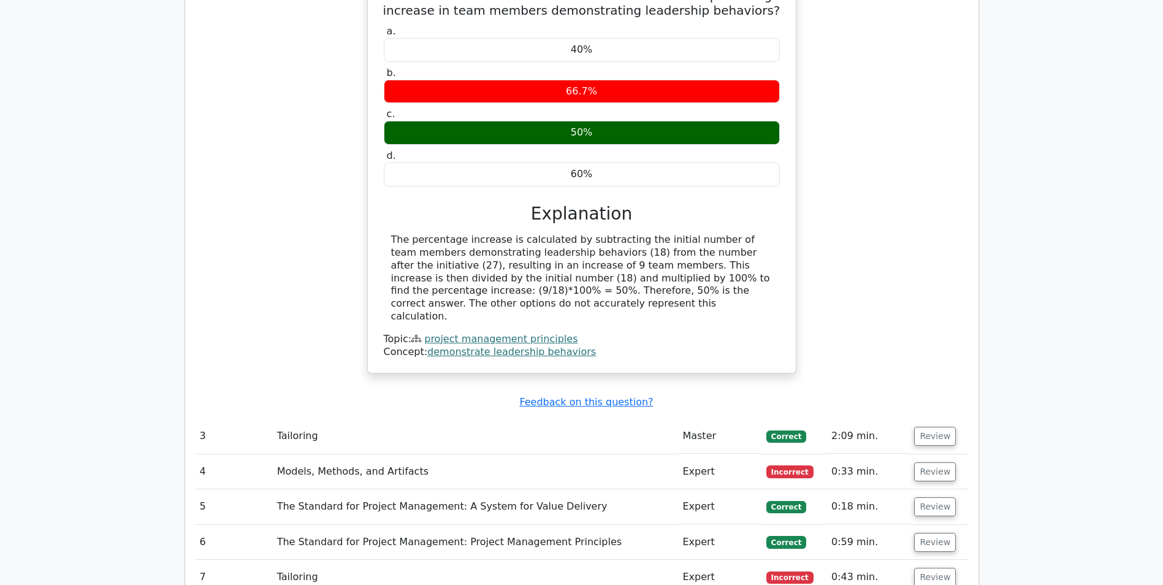
scroll to position [1472, 0]
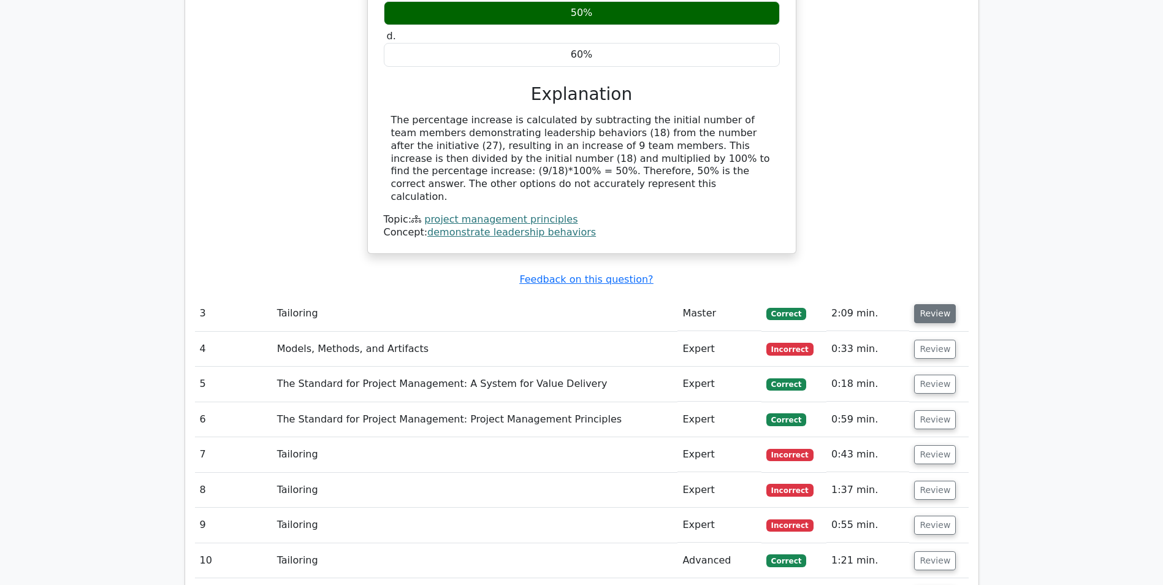
click at [928, 304] on button "Review" at bounding box center [935, 313] width 42 height 19
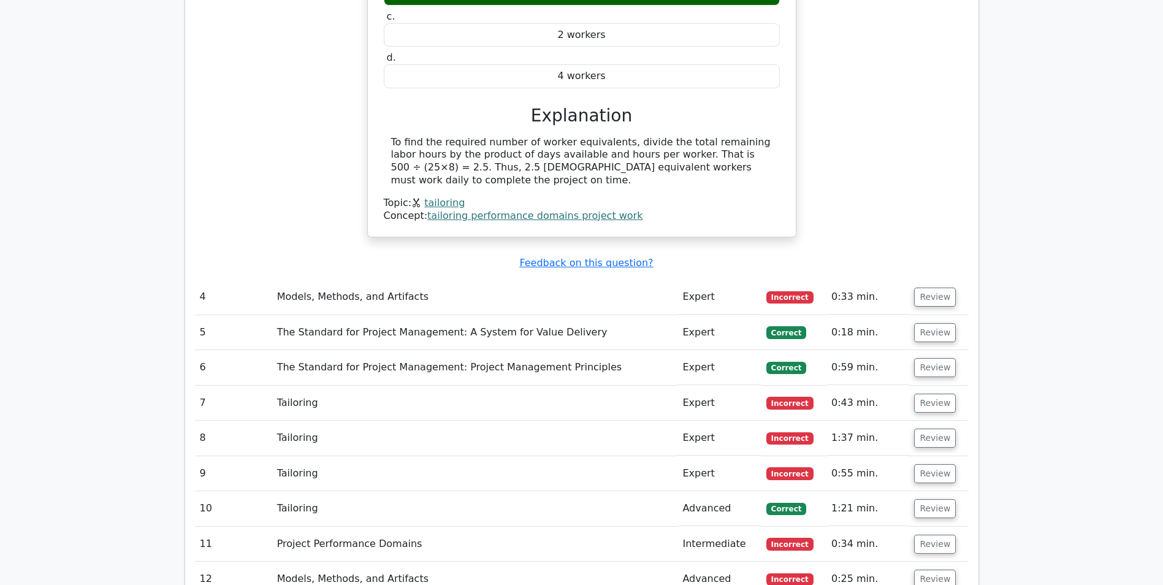
scroll to position [2085, 0]
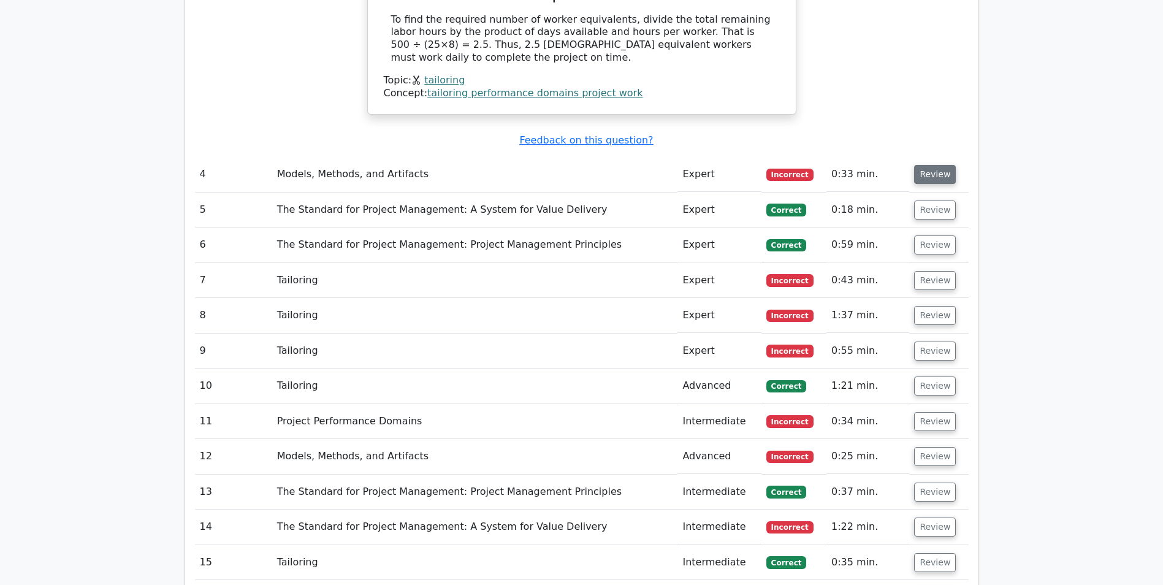
click at [927, 165] on button "Review" at bounding box center [935, 174] width 42 height 19
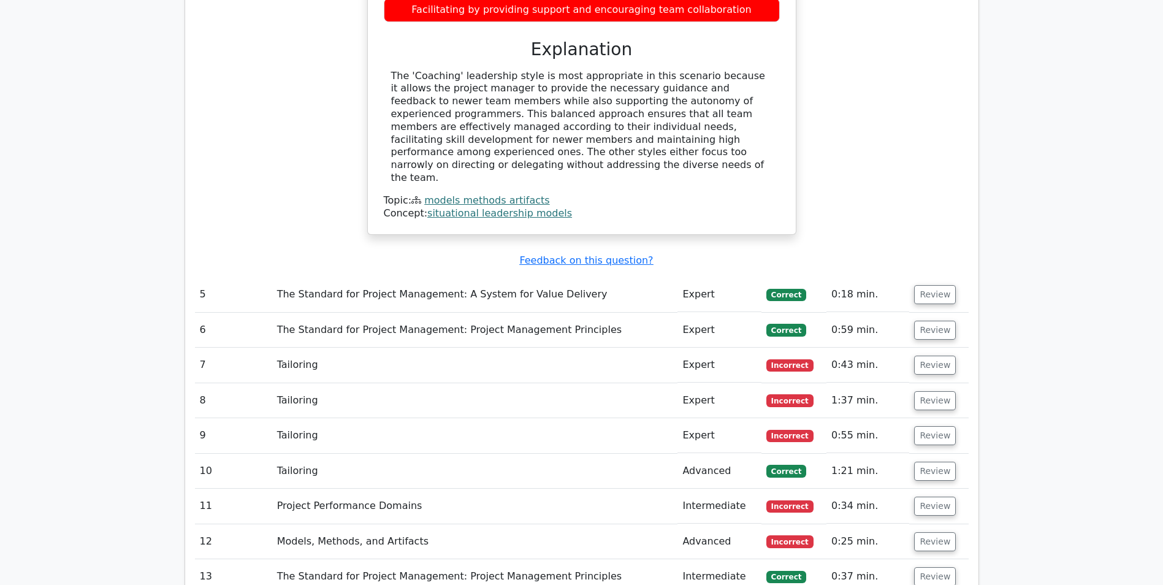
scroll to position [2575, 0]
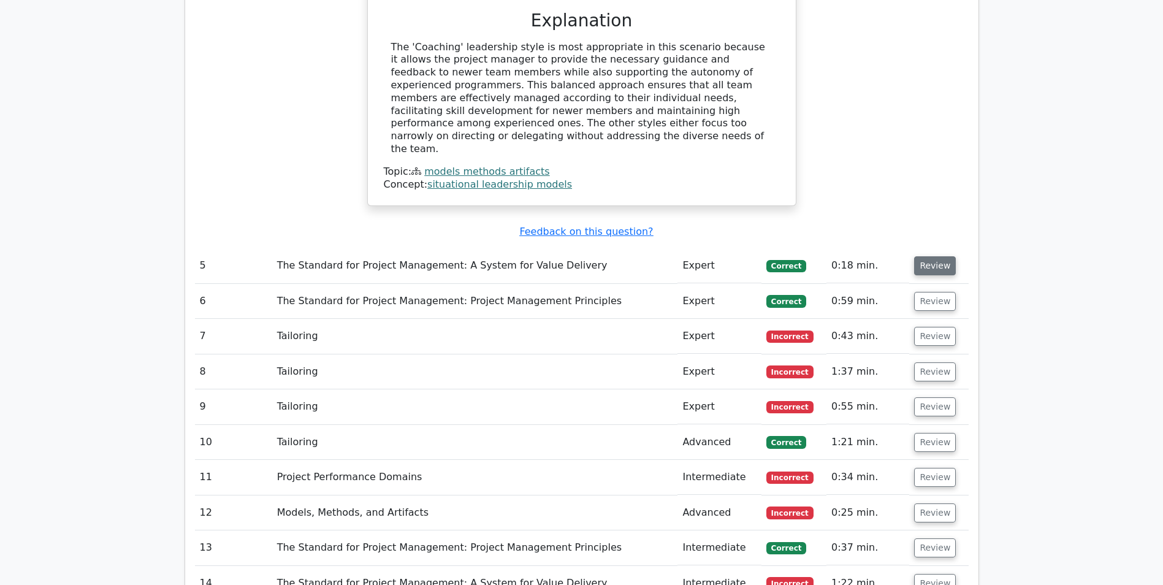
click at [931, 256] on button "Review" at bounding box center [935, 265] width 42 height 19
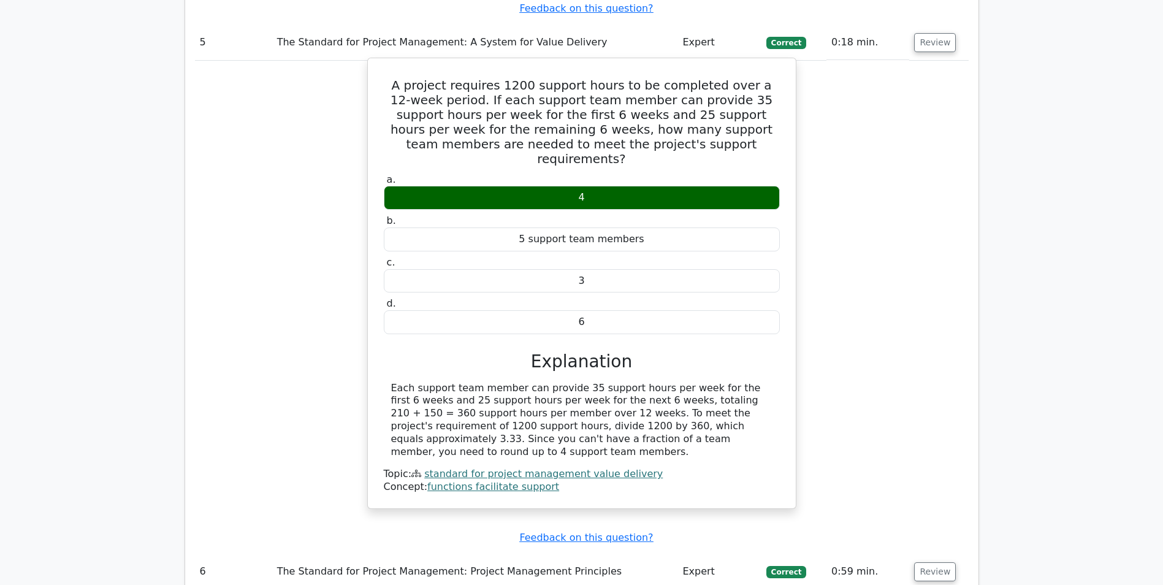
scroll to position [2821, 0]
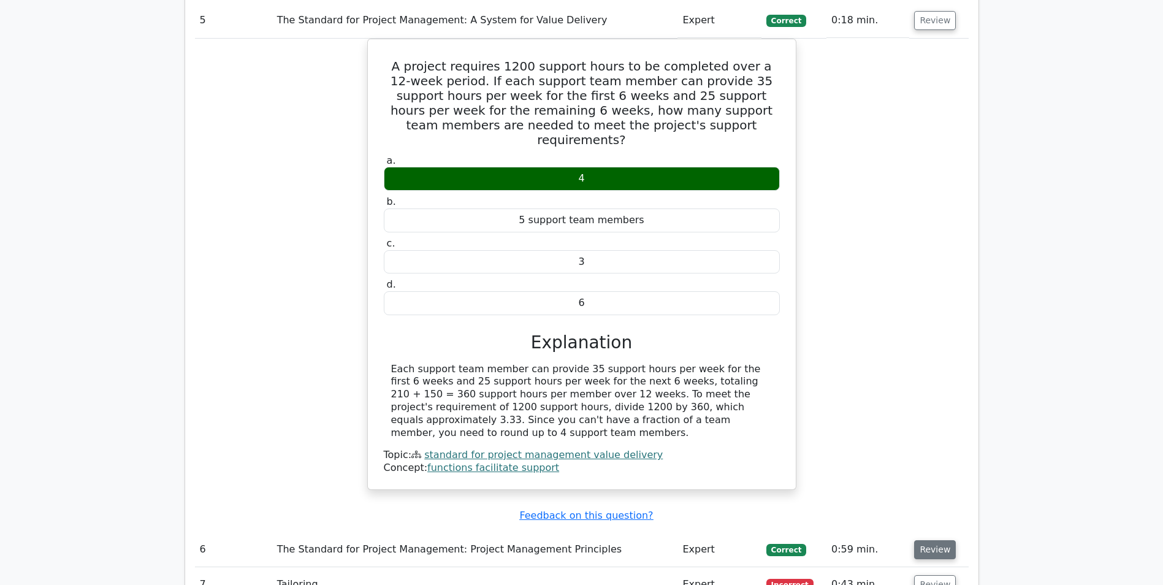
click at [932, 540] on button "Review" at bounding box center [935, 549] width 42 height 19
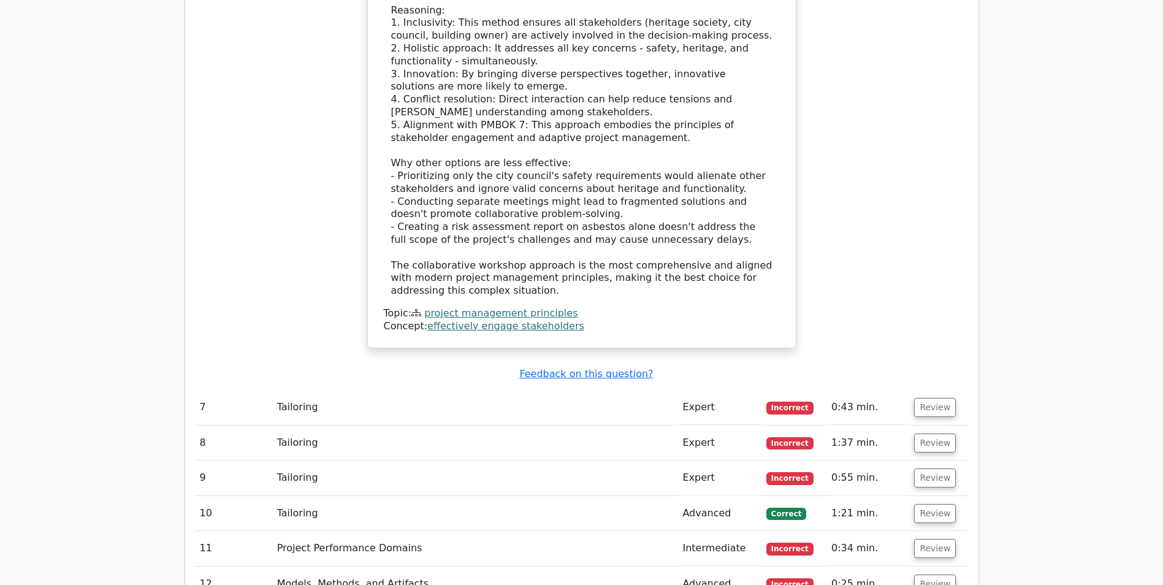
scroll to position [4047, 0]
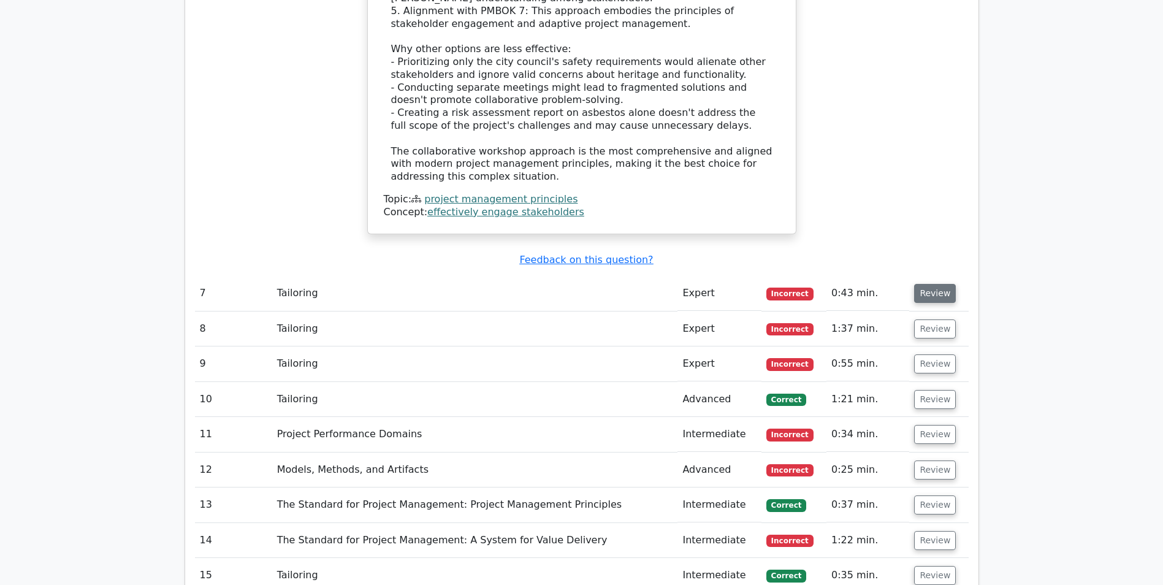
click at [941, 284] on button "Review" at bounding box center [935, 293] width 42 height 19
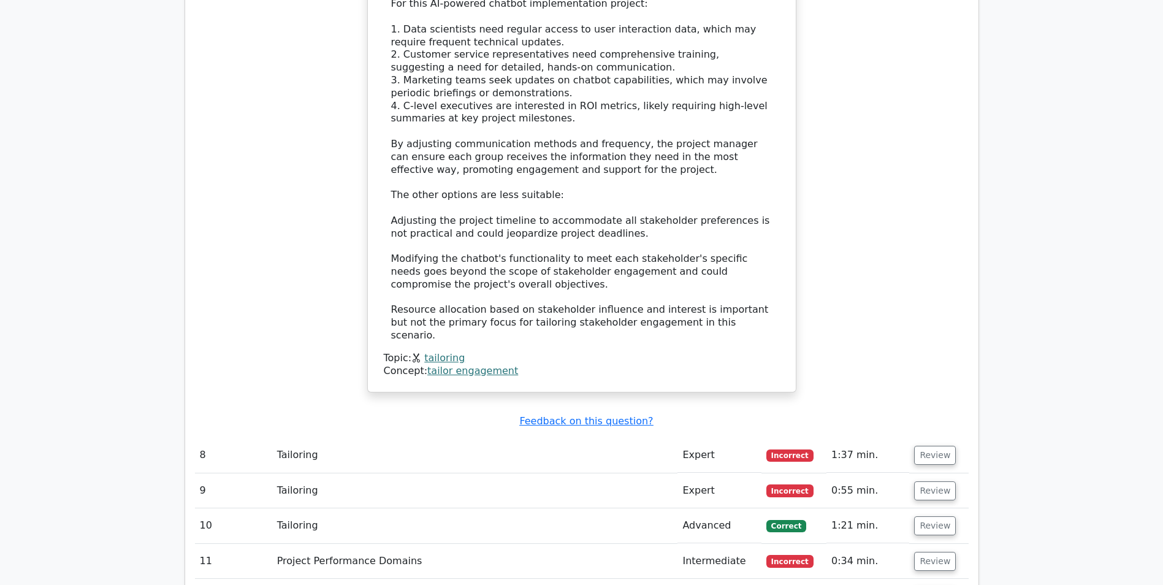
scroll to position [4906, 0]
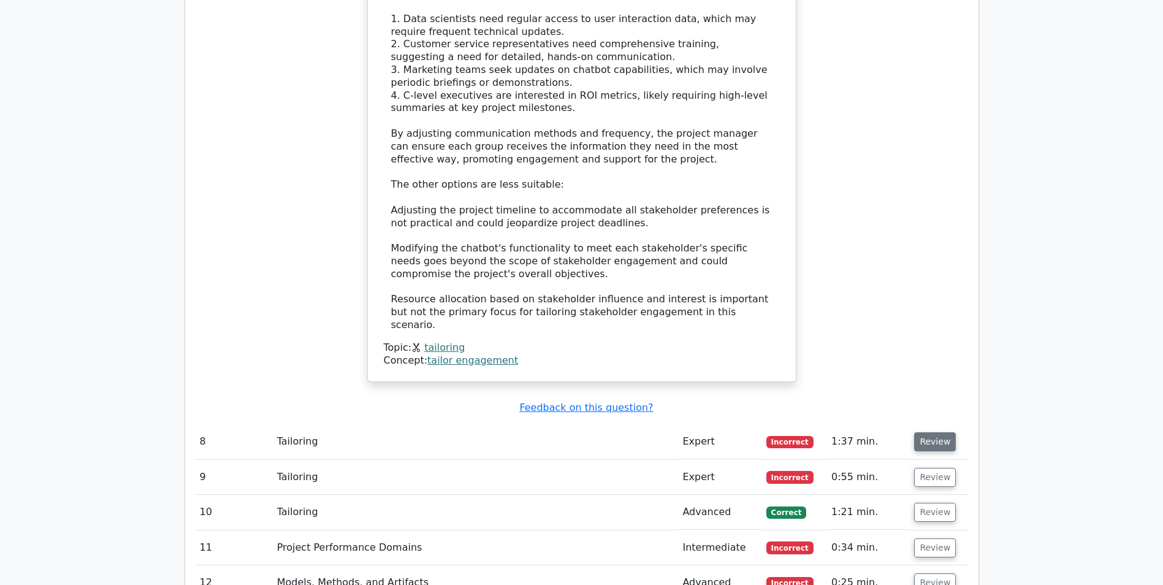
click at [926, 432] on button "Review" at bounding box center [935, 441] width 42 height 19
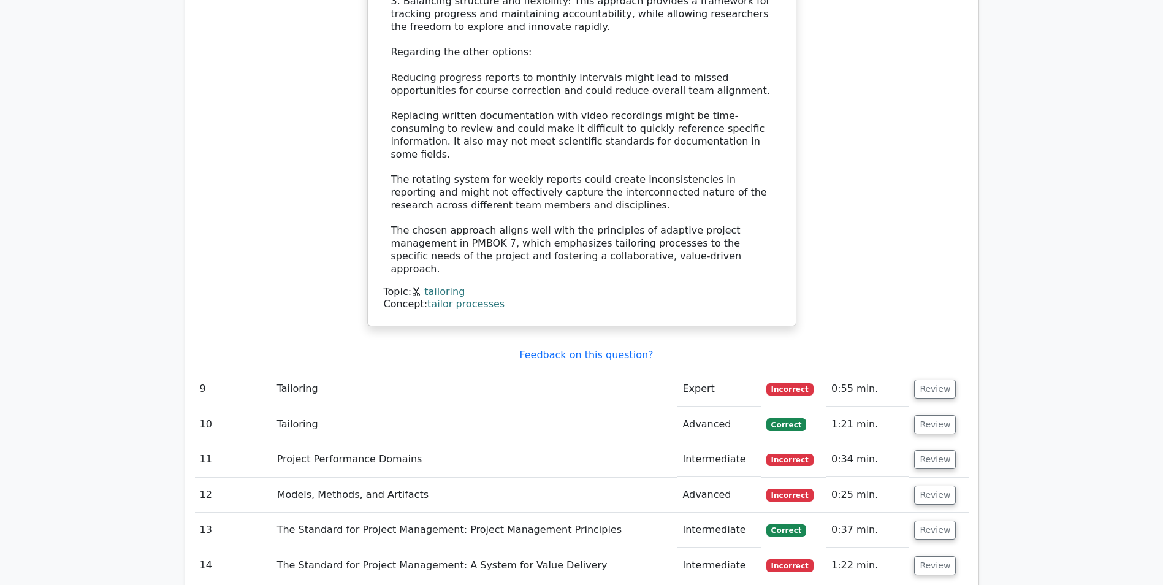
scroll to position [6132, 0]
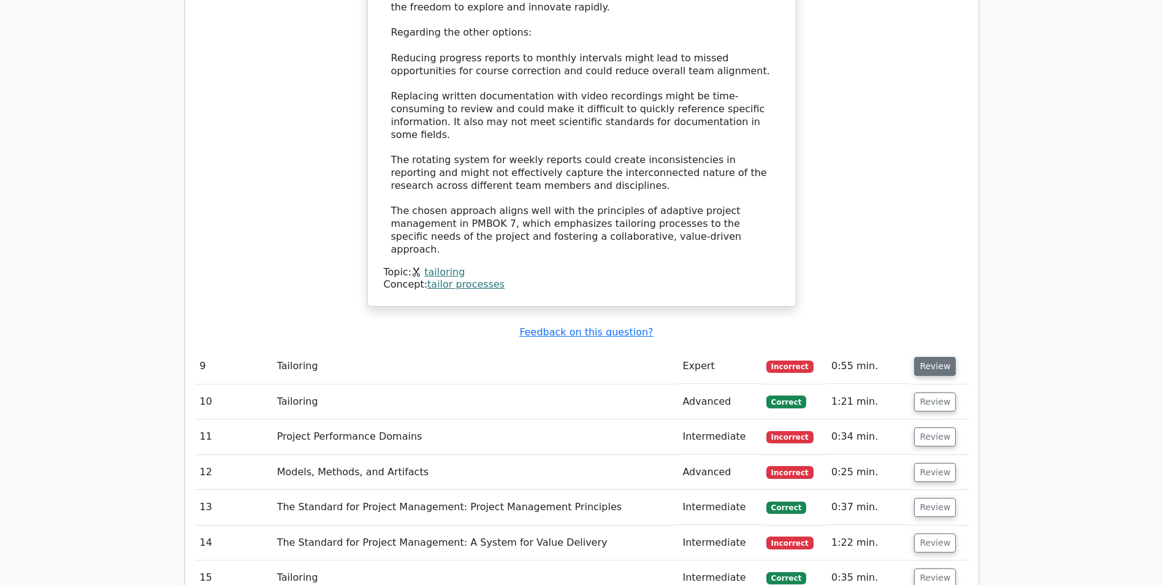
click at [928, 357] on button "Review" at bounding box center [935, 366] width 42 height 19
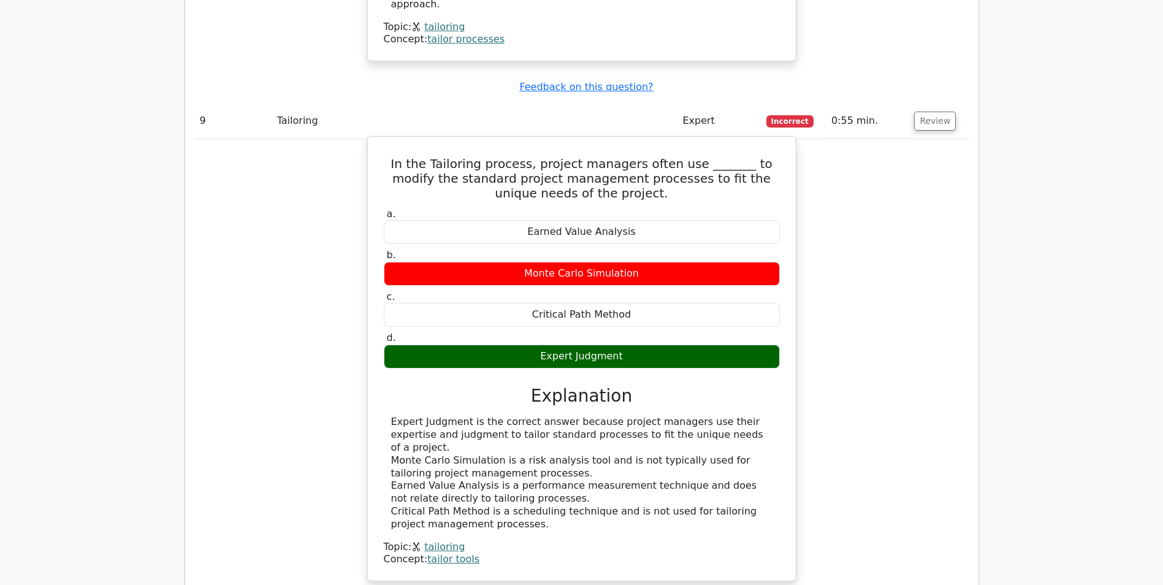
scroll to position [6500, 0]
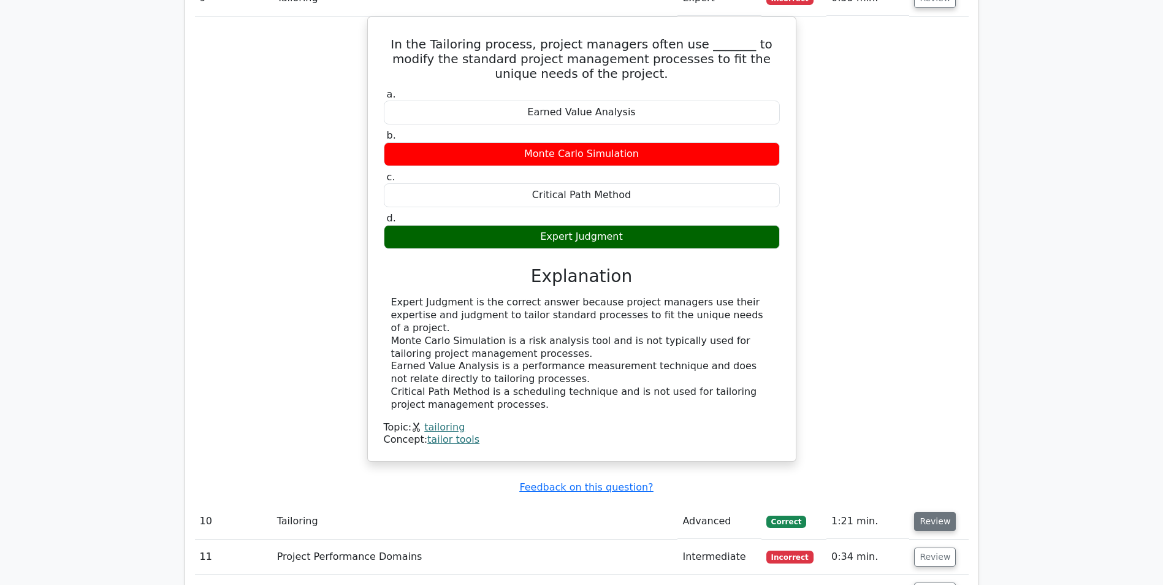
click at [928, 512] on button "Review" at bounding box center [935, 521] width 42 height 19
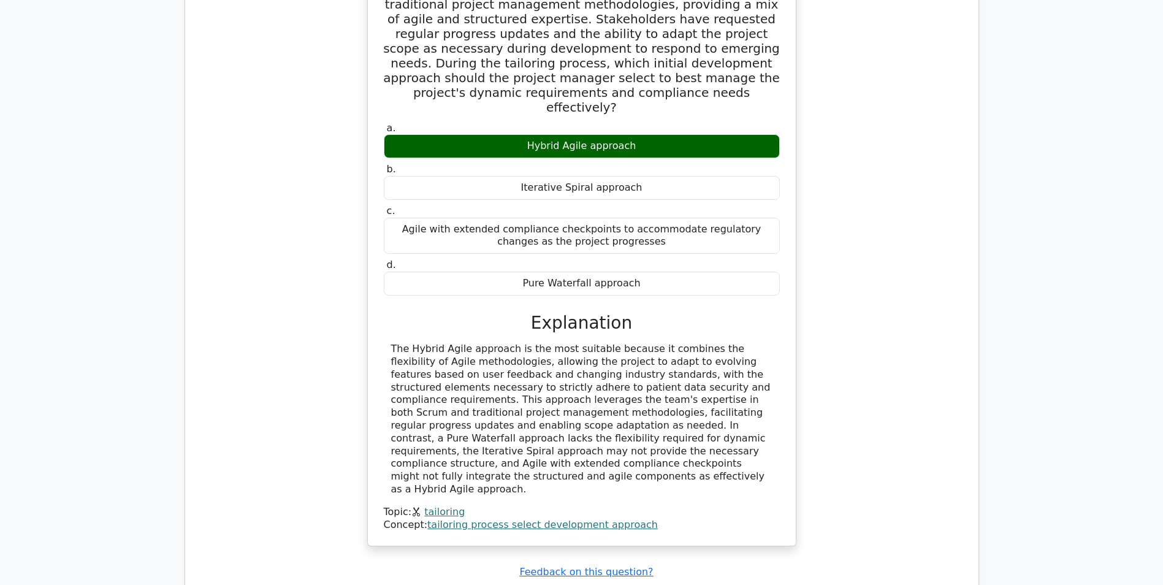
scroll to position [7236, 0]
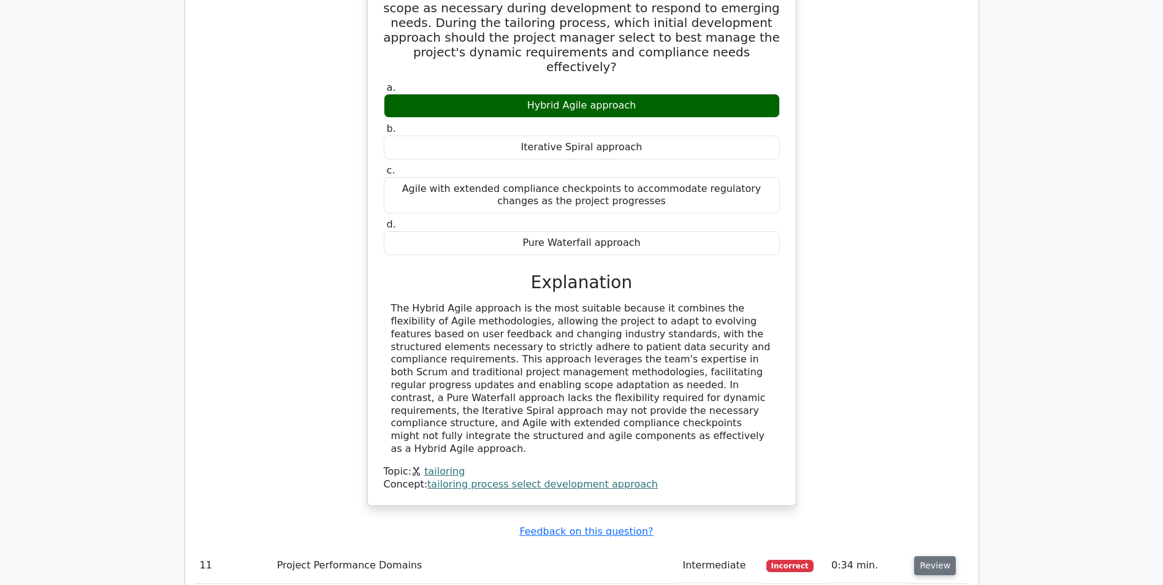
click at [938, 556] on button "Review" at bounding box center [935, 565] width 42 height 19
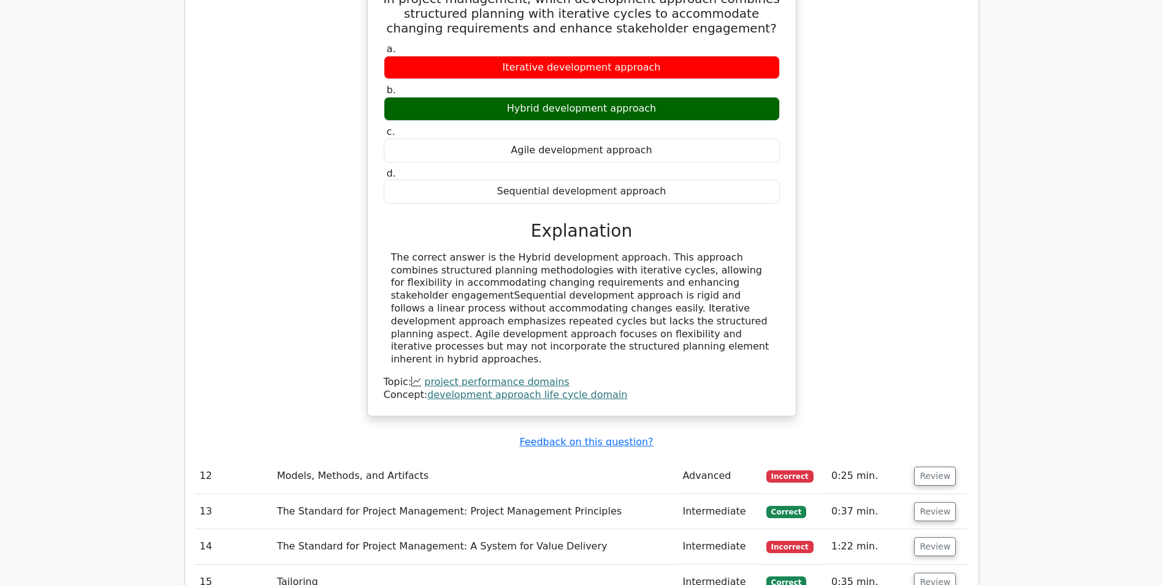
scroll to position [7849, 0]
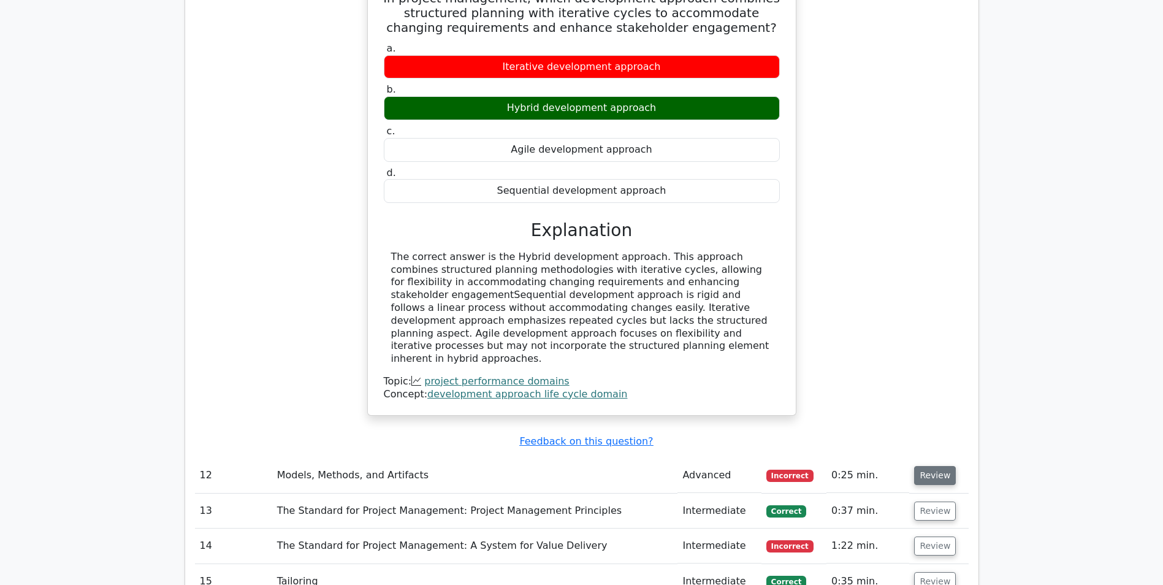
click at [923, 466] on button "Review" at bounding box center [935, 475] width 42 height 19
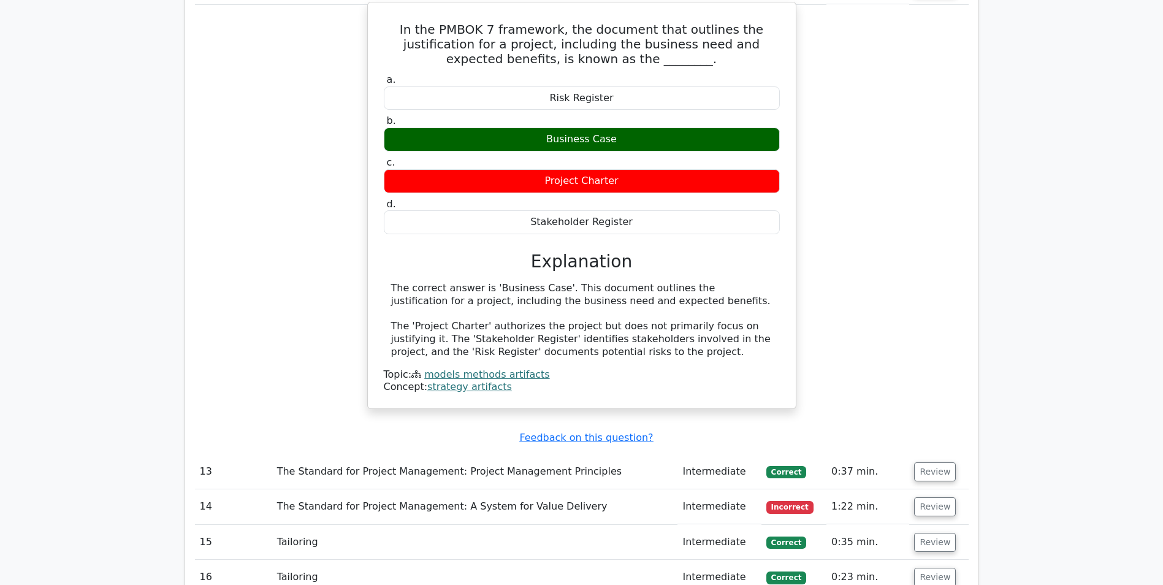
scroll to position [8340, 0]
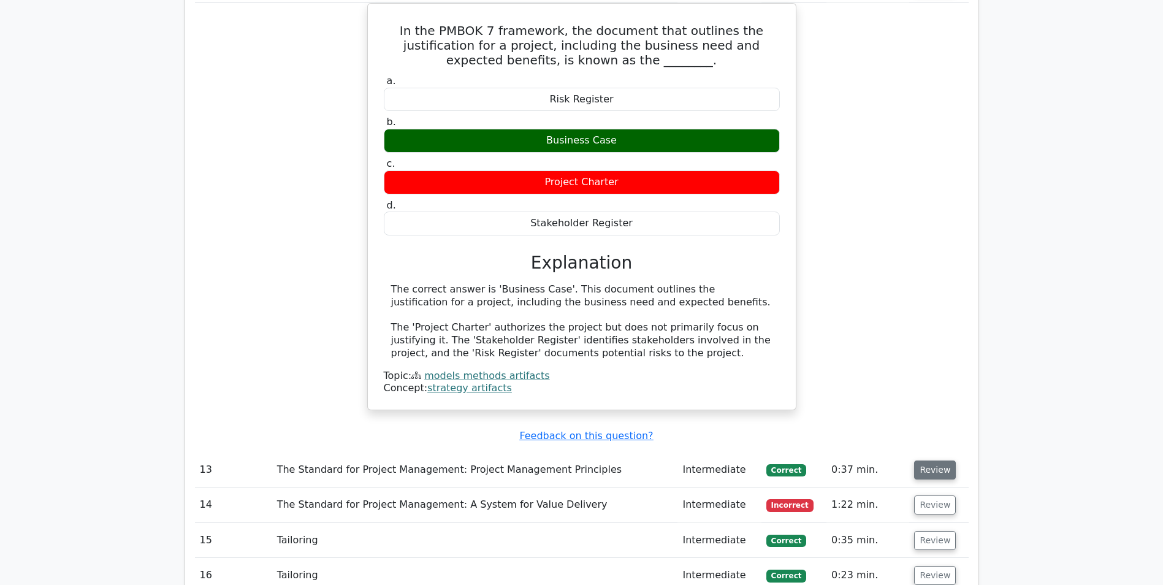
click at [928, 461] on button "Review" at bounding box center [935, 470] width 42 height 19
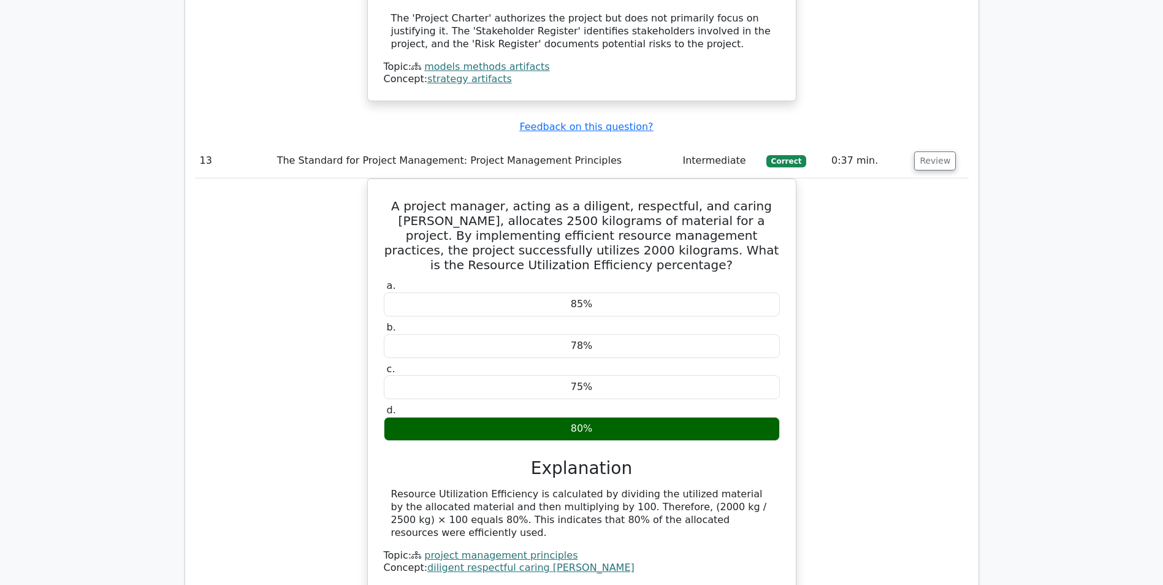
scroll to position [8708, 0]
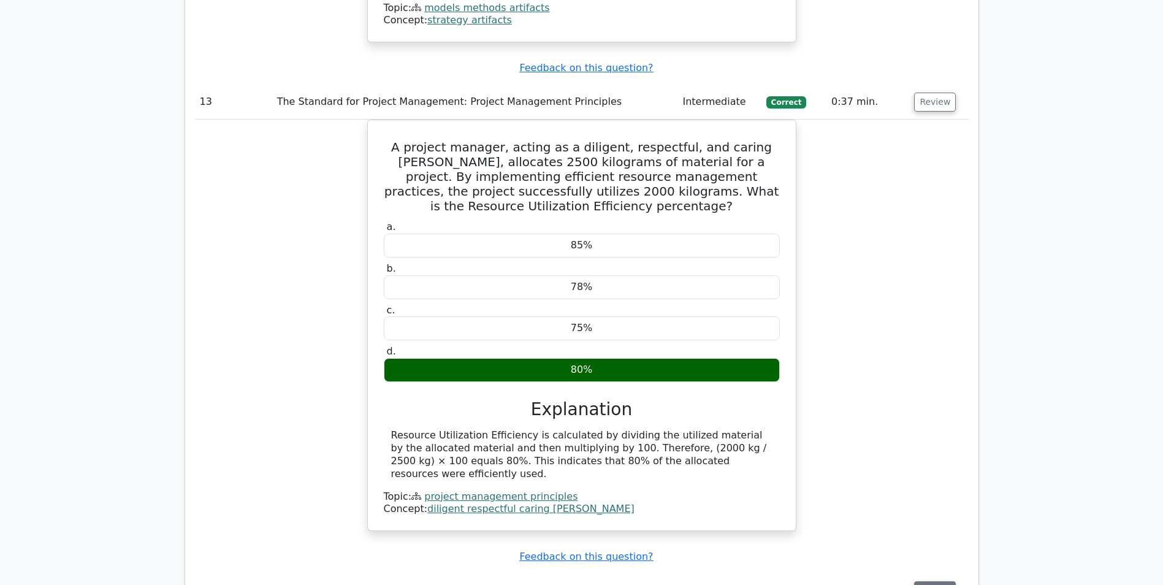
click at [929, 581] on button "Review" at bounding box center [935, 590] width 42 height 19
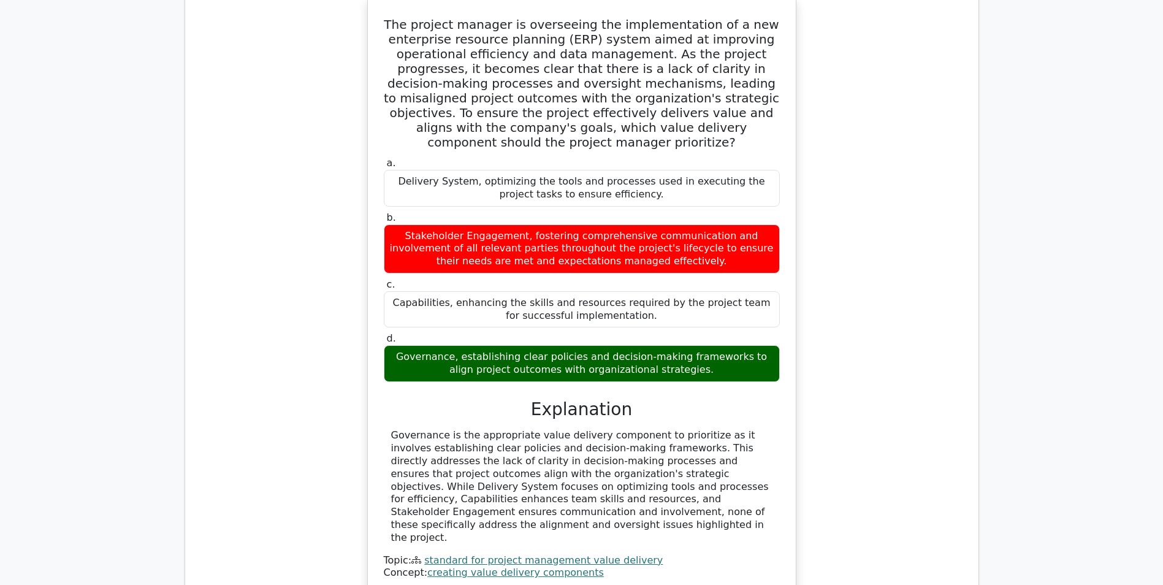
scroll to position [9321, 0]
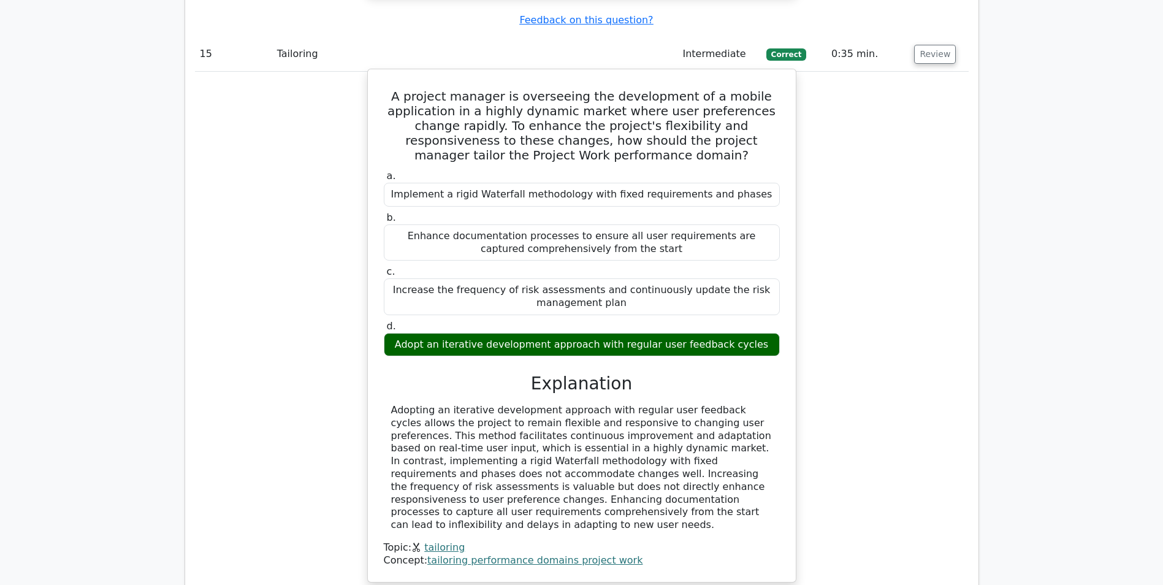
scroll to position [10057, 0]
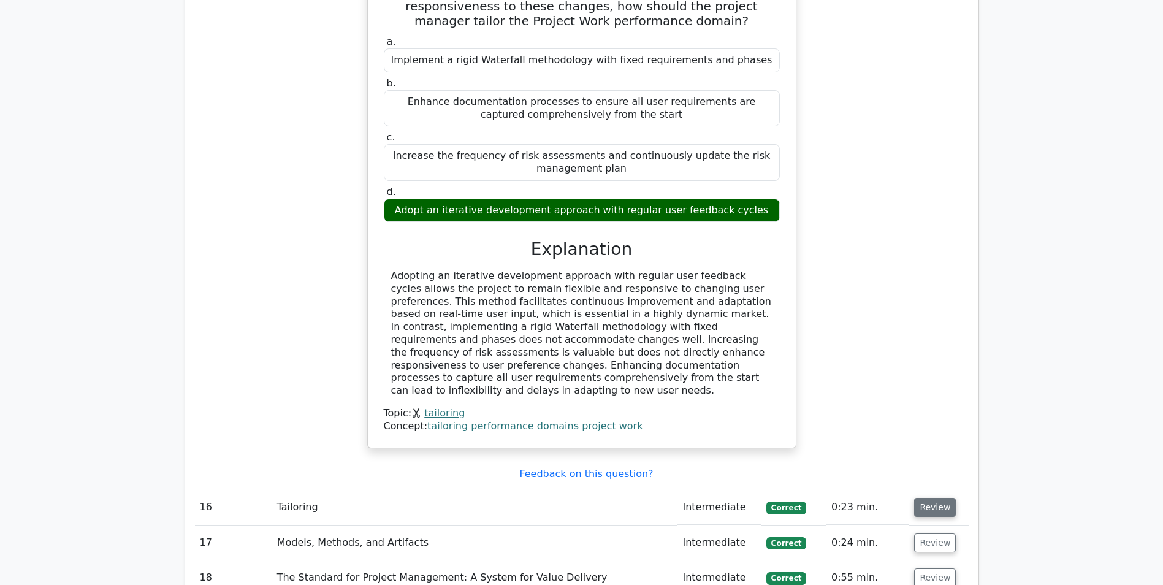
click at [930, 498] on button "Review" at bounding box center [935, 507] width 42 height 19
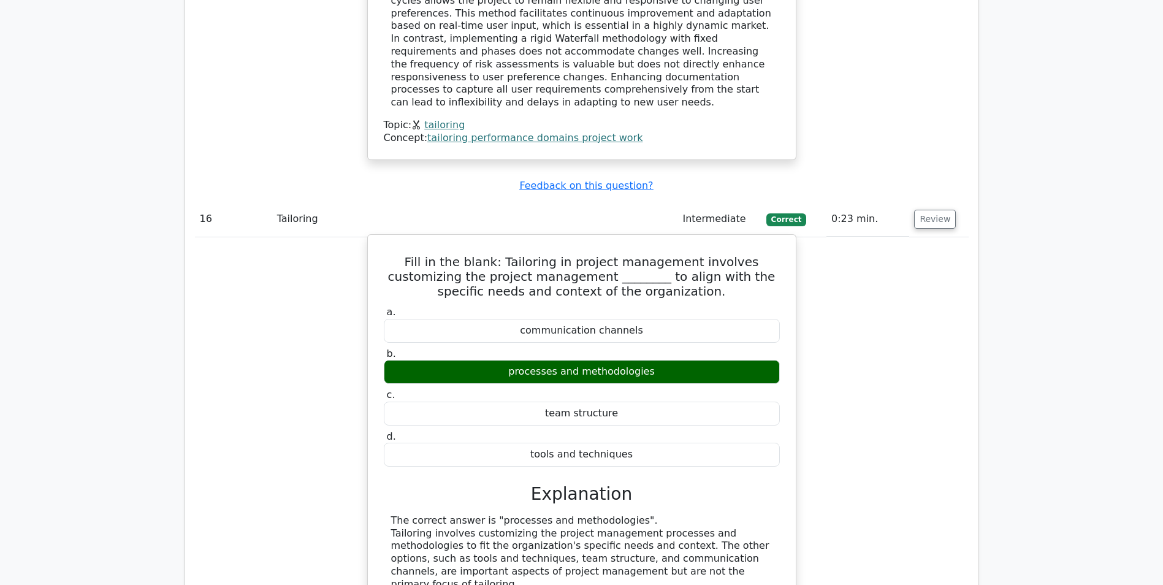
scroll to position [10425, 0]
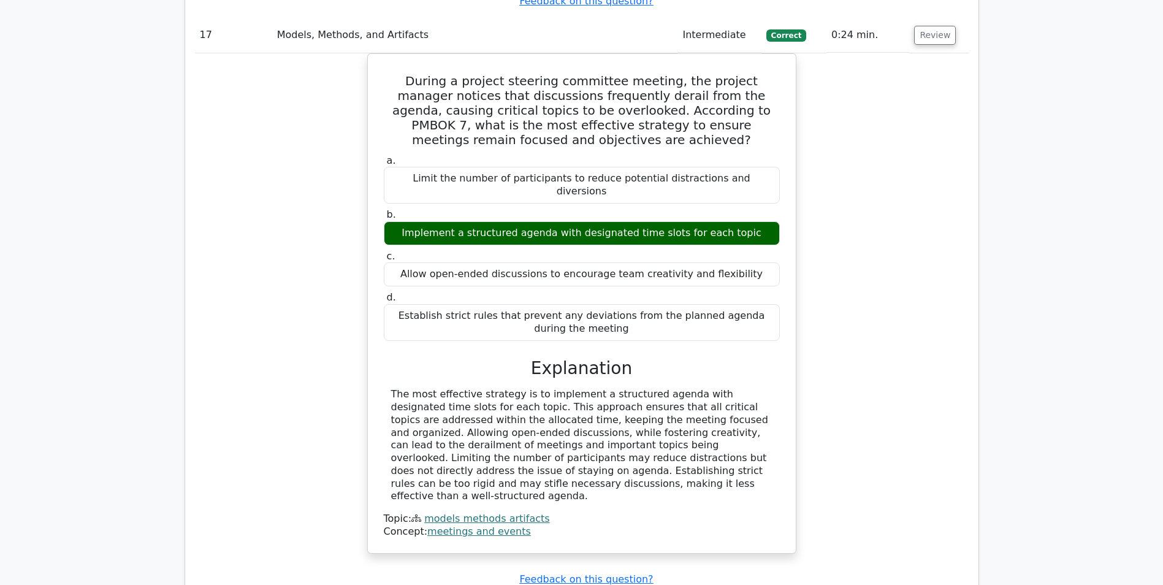
scroll to position [11038, 0]
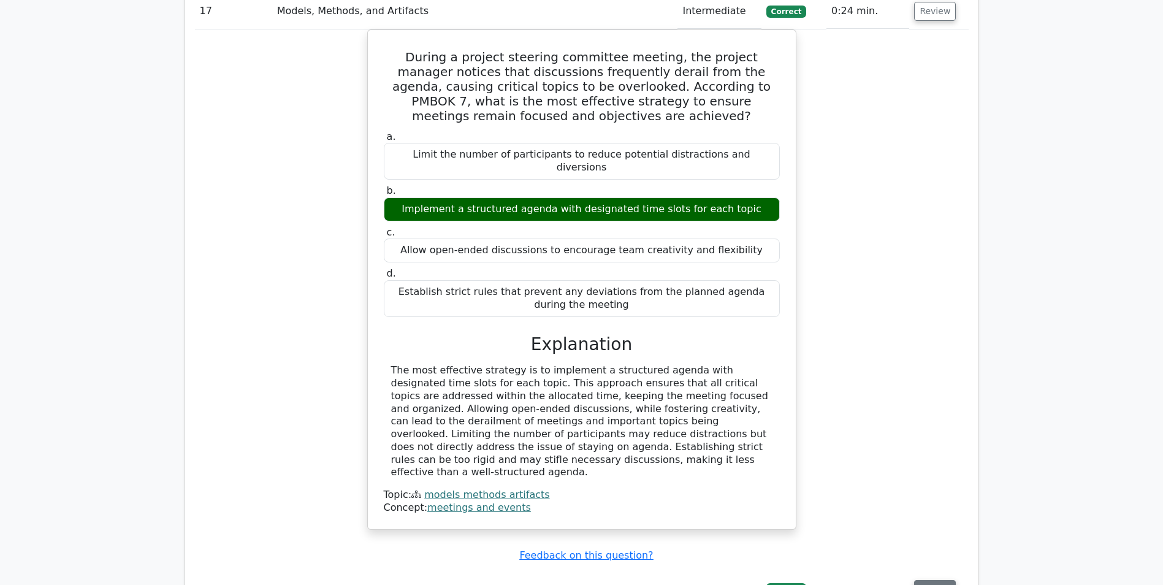
click at [936, 580] on button "Review" at bounding box center [935, 589] width 42 height 19
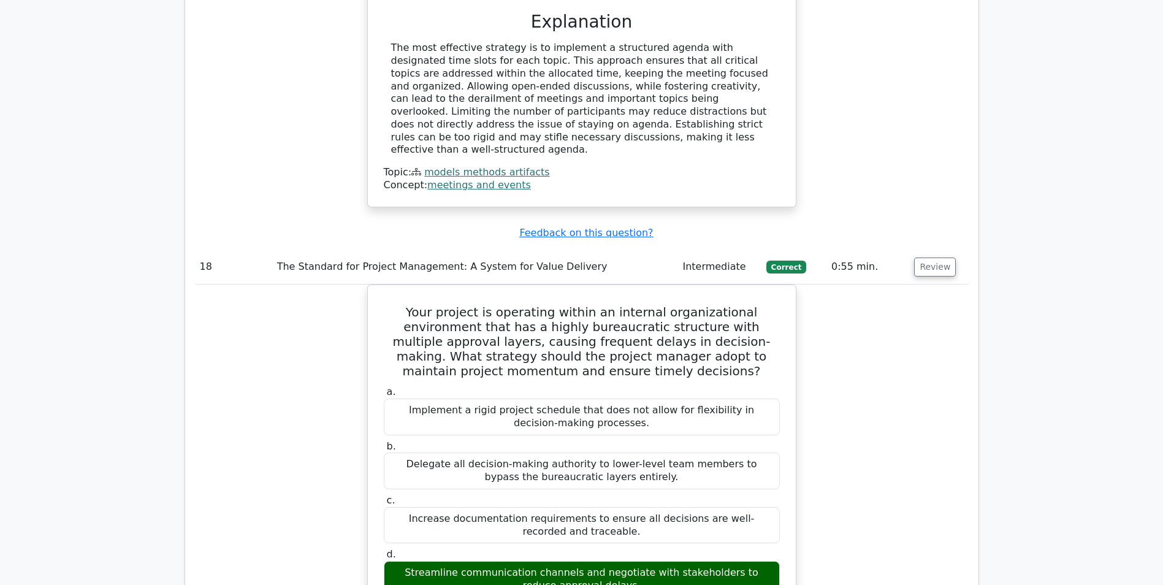
scroll to position [11406, 0]
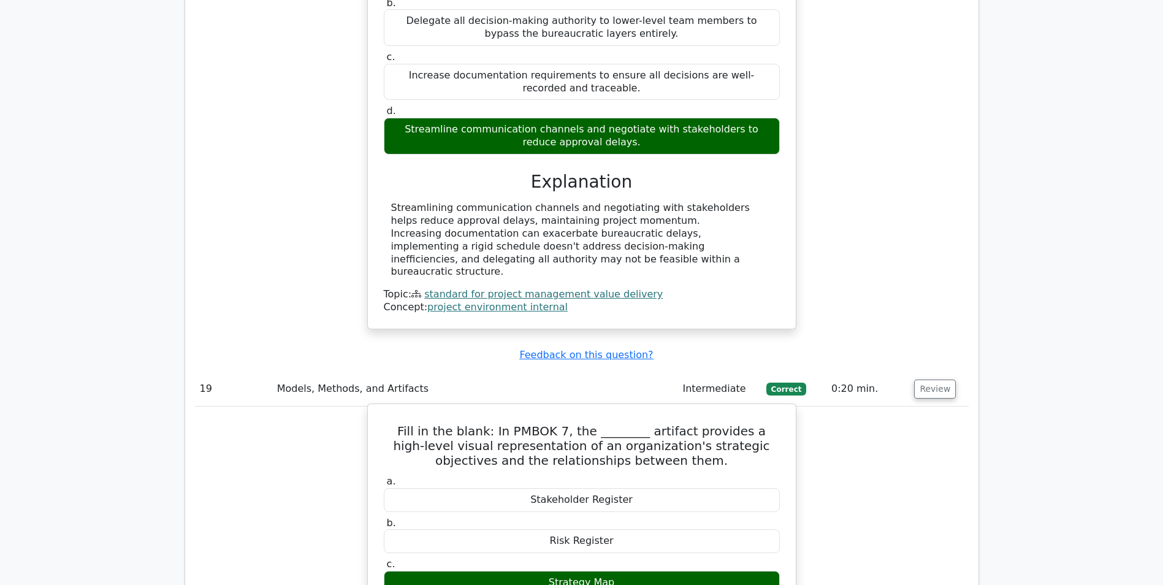
scroll to position [11896, 0]
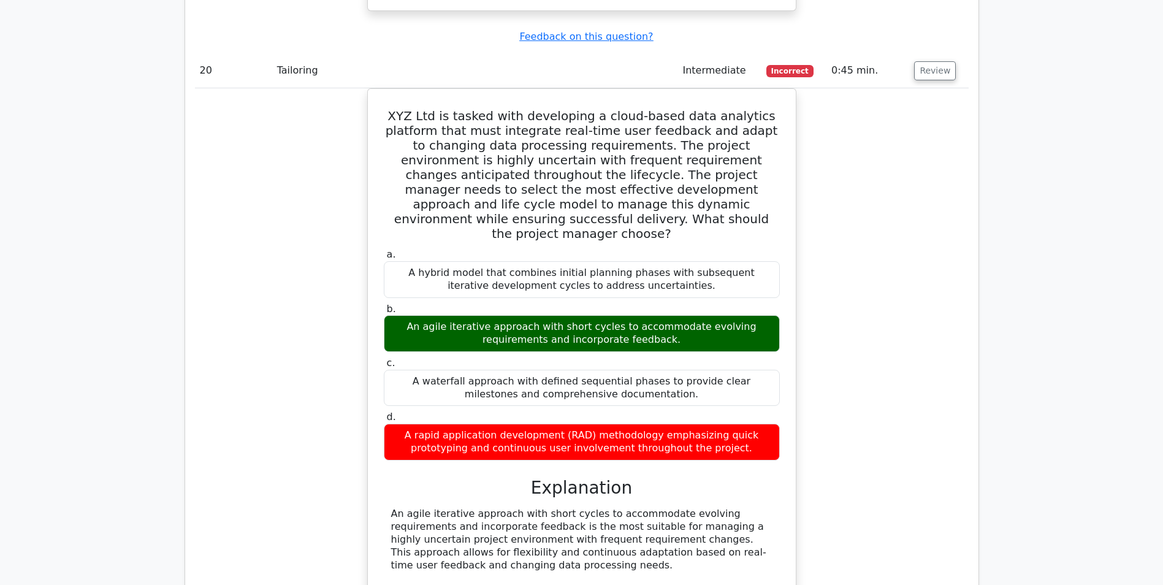
scroll to position [12755, 0]
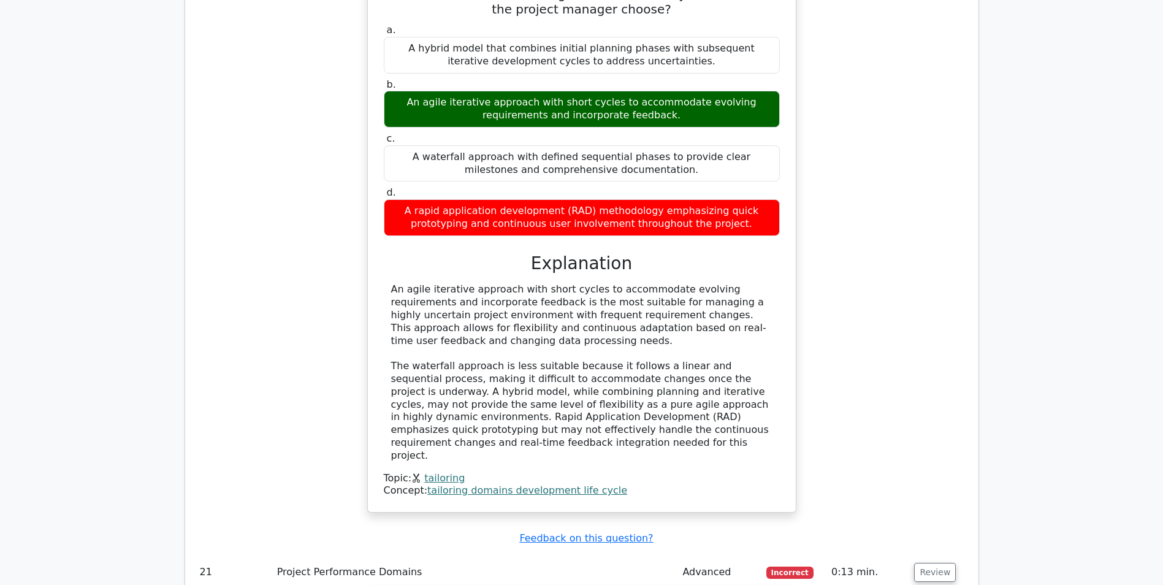
scroll to position [12877, 0]
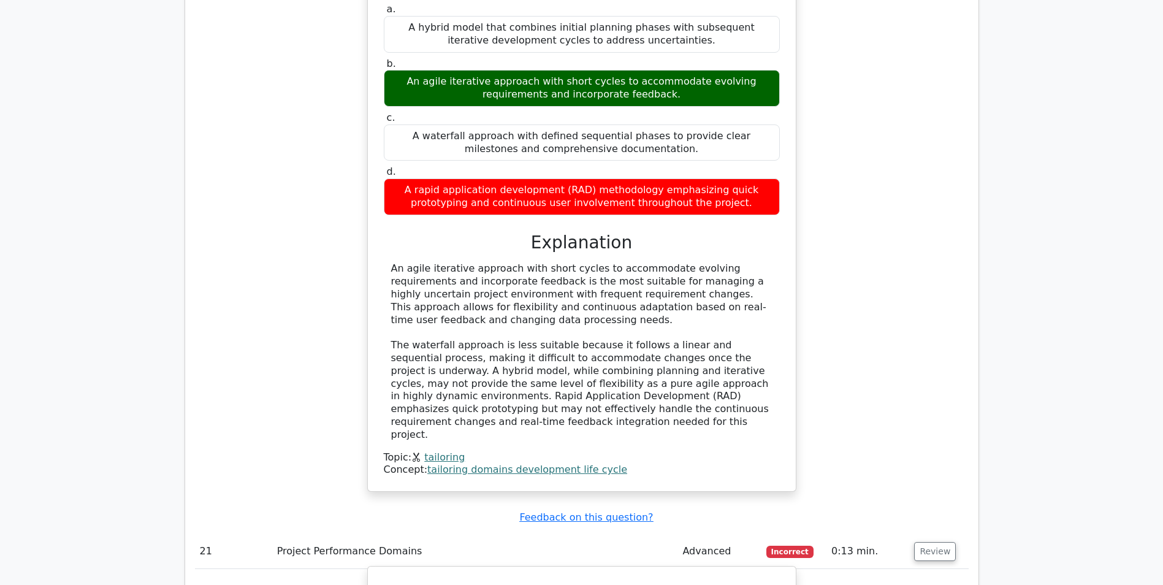
drag, startPoint x: 389, startPoint y: 402, endPoint x: 476, endPoint y: 405, distance: 86.5
copy div "The Salience Model"
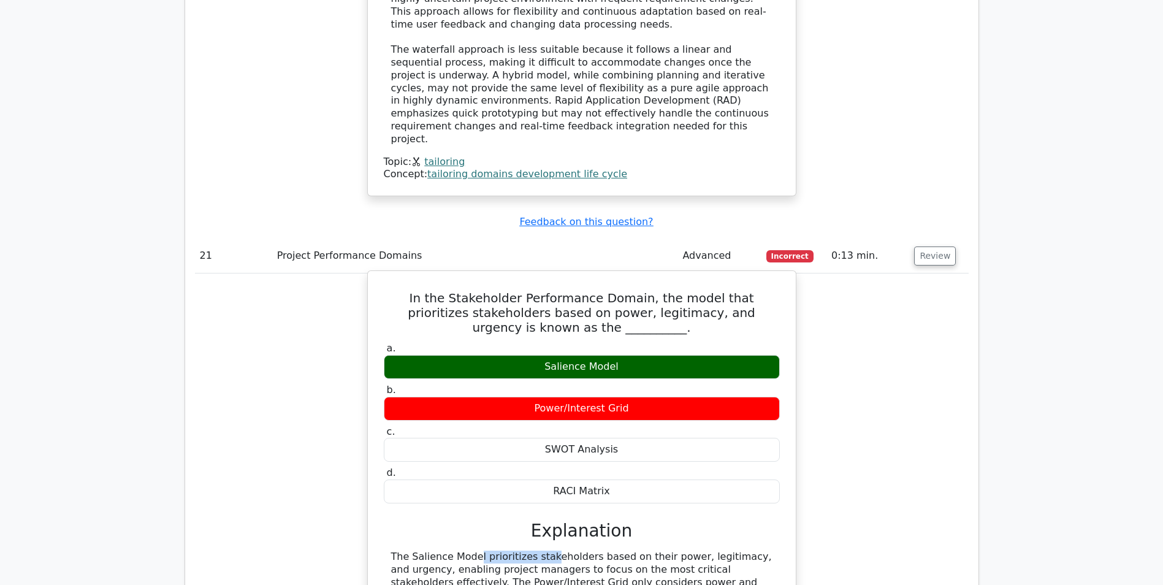
scroll to position [13245, 0]
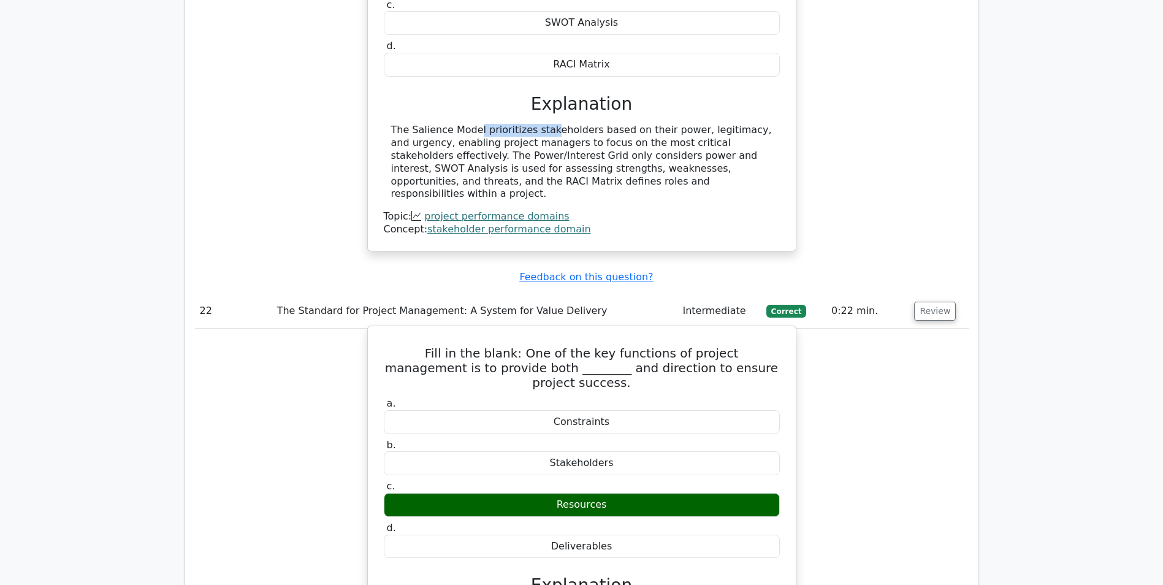
scroll to position [13613, 0]
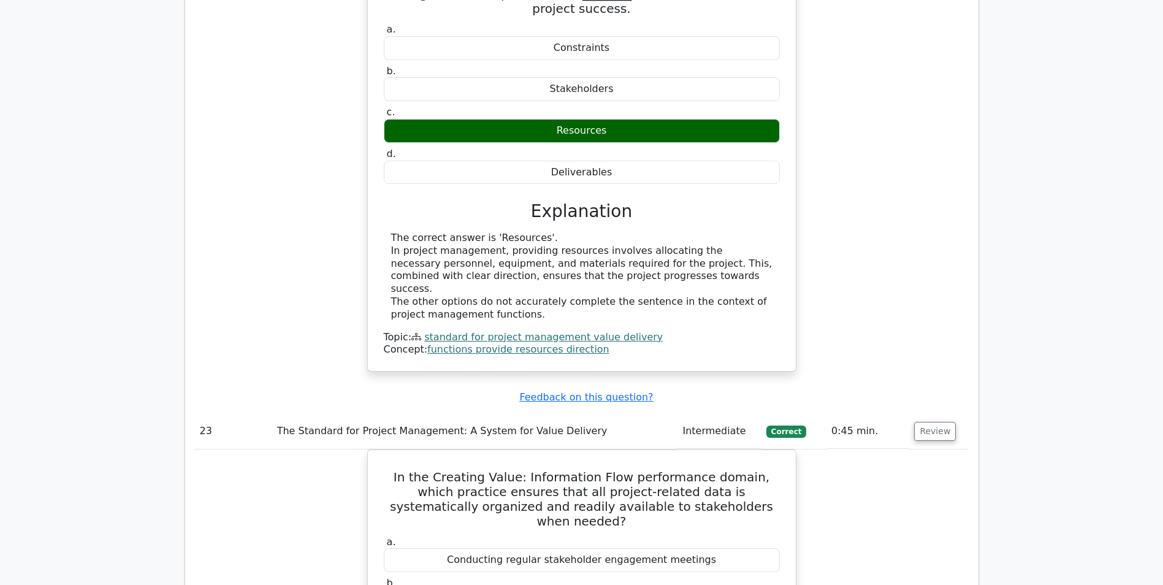
scroll to position [13981, 0]
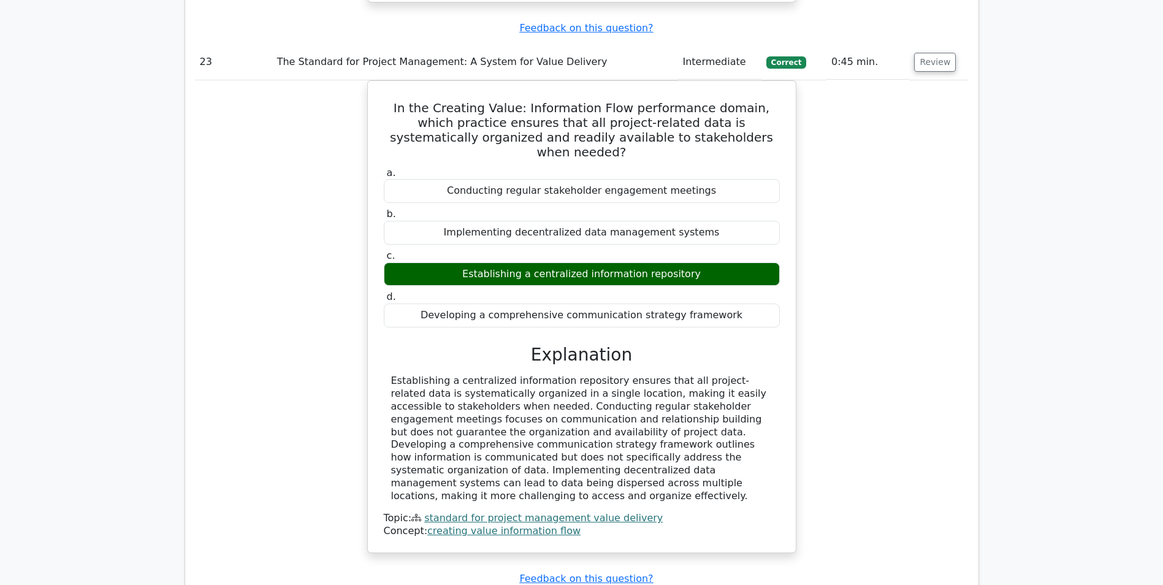
scroll to position [14594, 0]
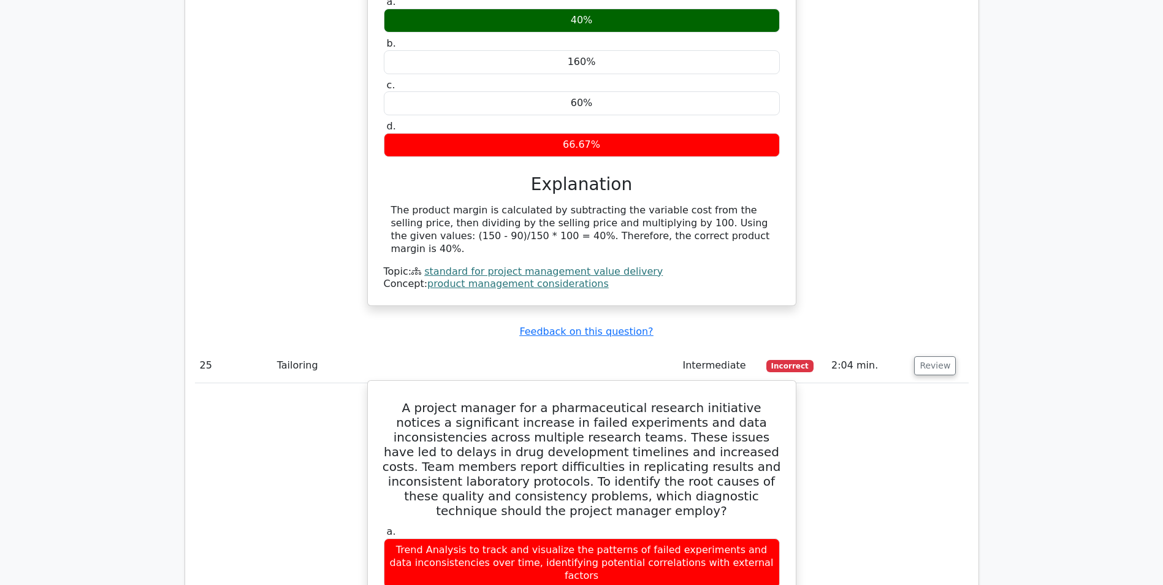
scroll to position [15208, 0]
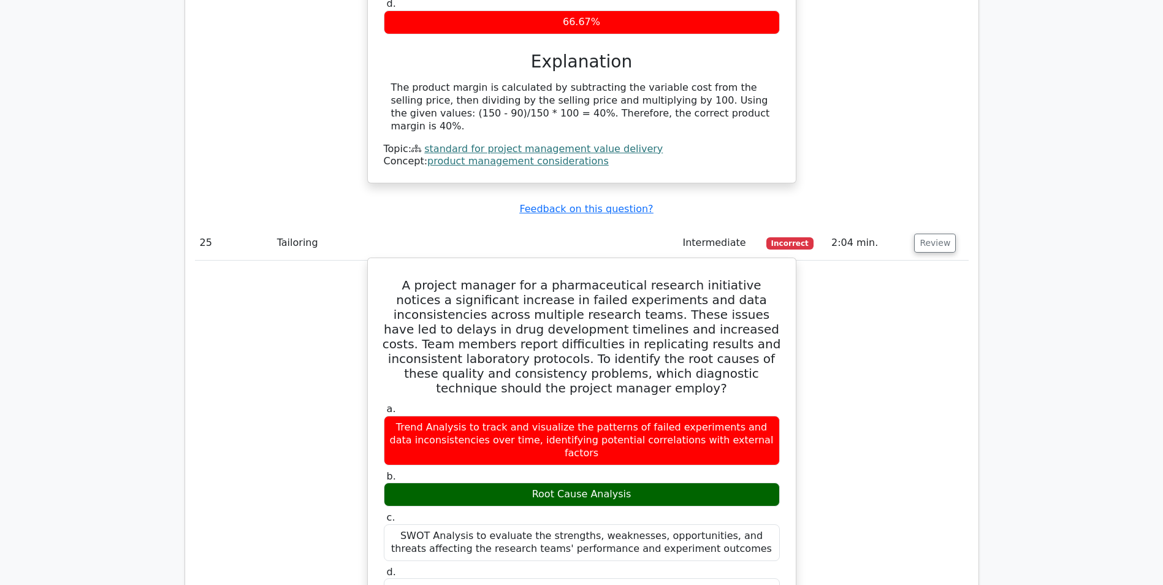
drag, startPoint x: 391, startPoint y: 319, endPoint x: 457, endPoint y: 321, distance: 65.6
copy div "Pareto Analysis"
